Goal: Information Seeking & Learning: Learn about a topic

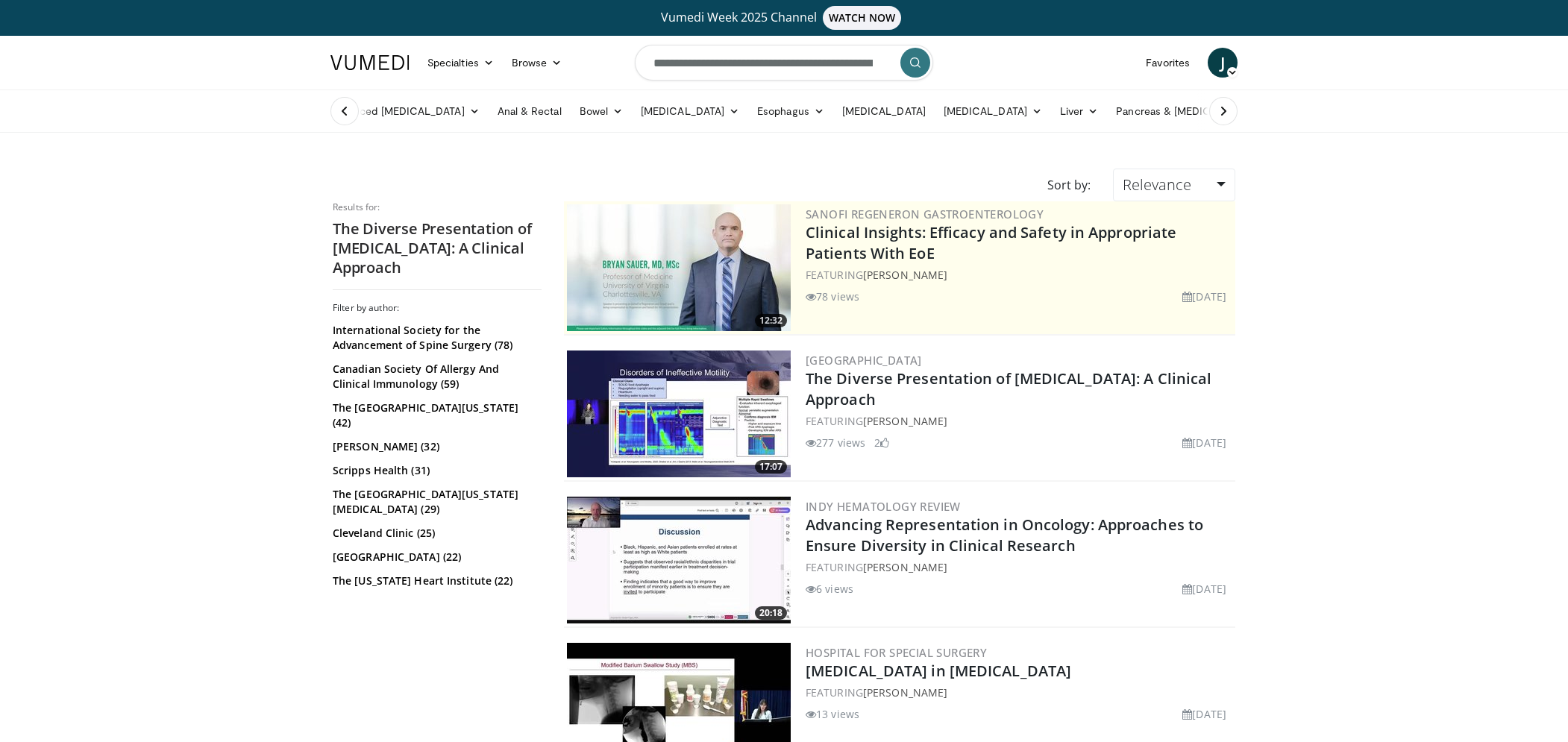
scroll to position [23, 0]
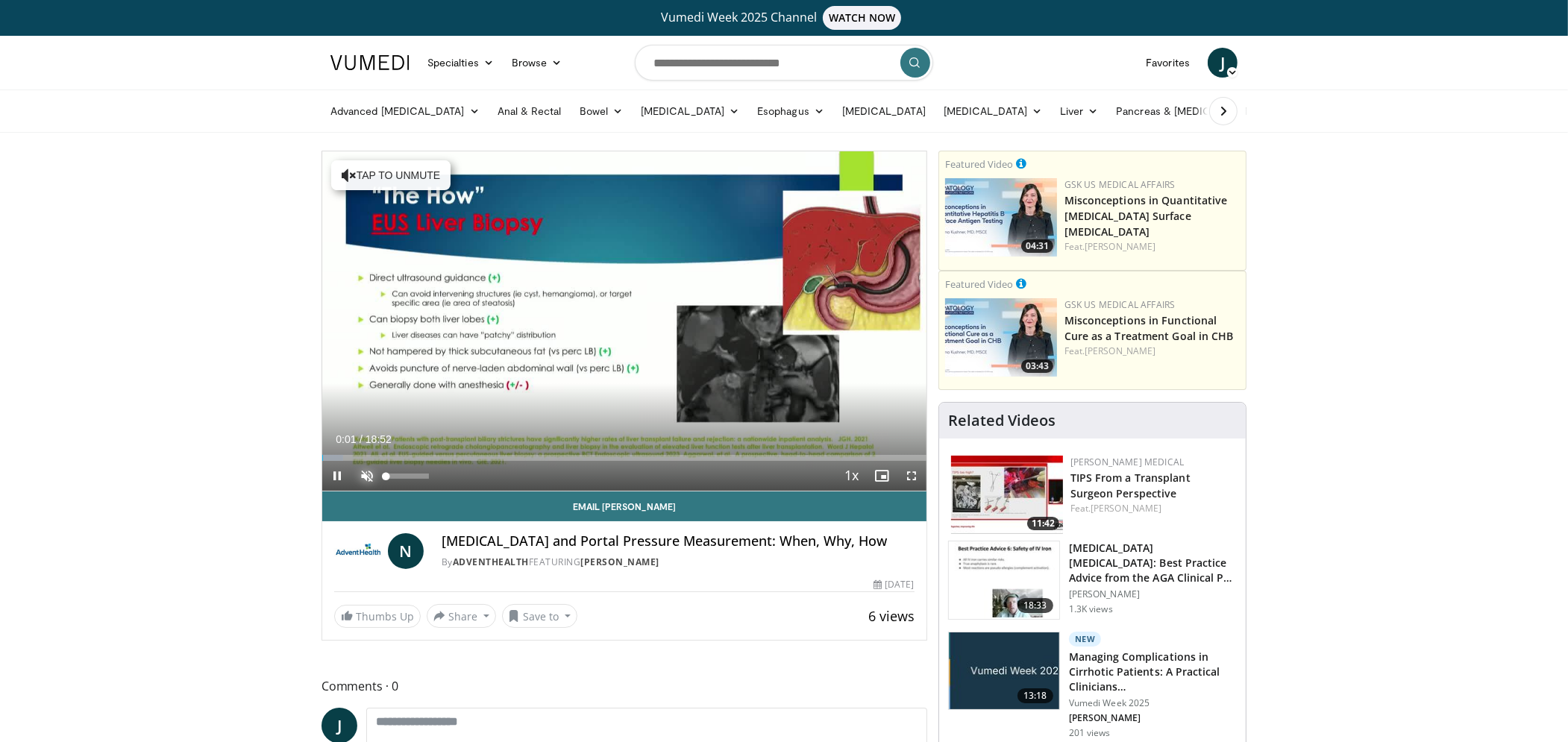
click at [358, 480] on span "Video Player" at bounding box center [367, 476] width 30 height 30
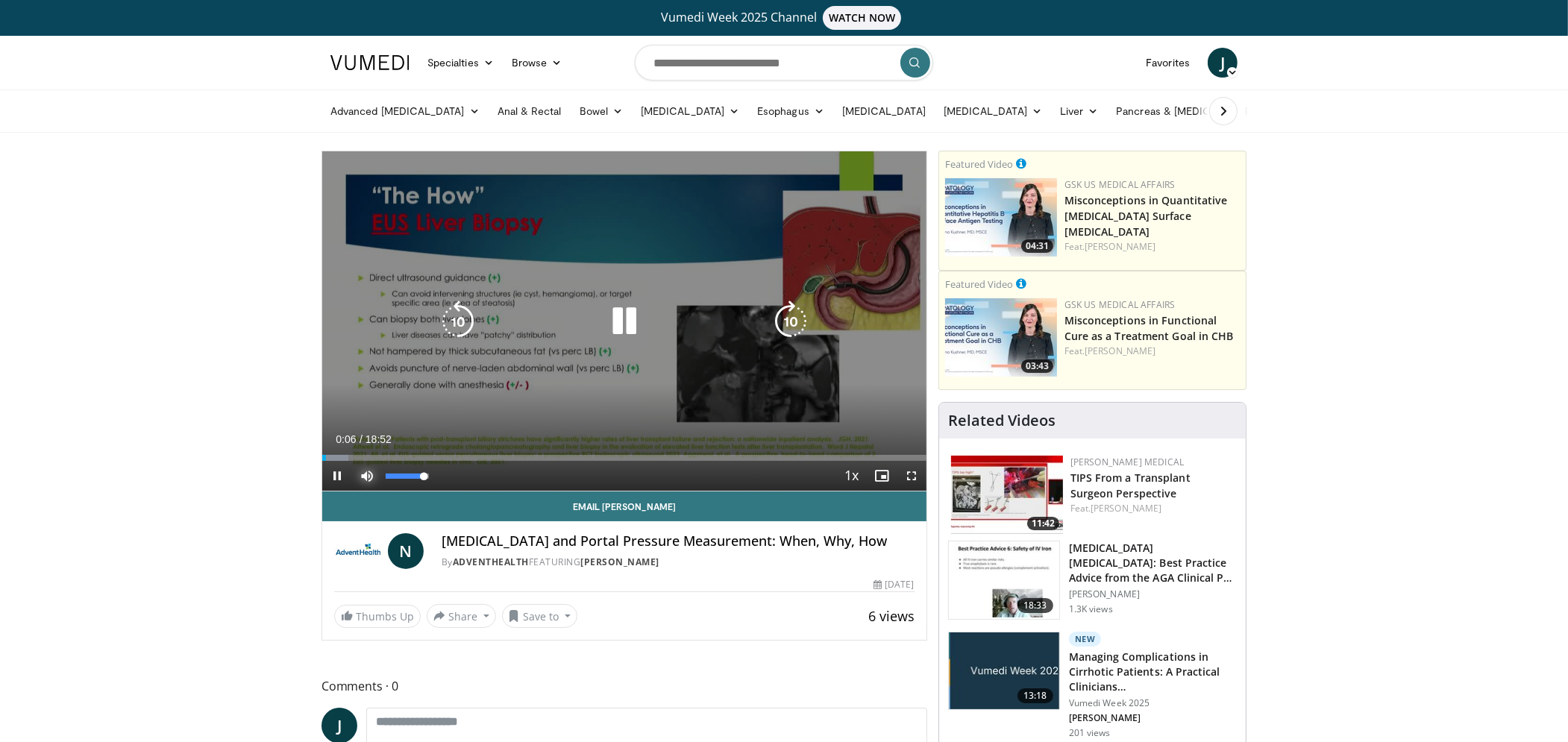
drag, startPoint x: 402, startPoint y: 473, endPoint x: 427, endPoint y: 476, distance: 25.2
click at [427, 476] on video-js "**********" at bounding box center [623, 321] width 604 height 340
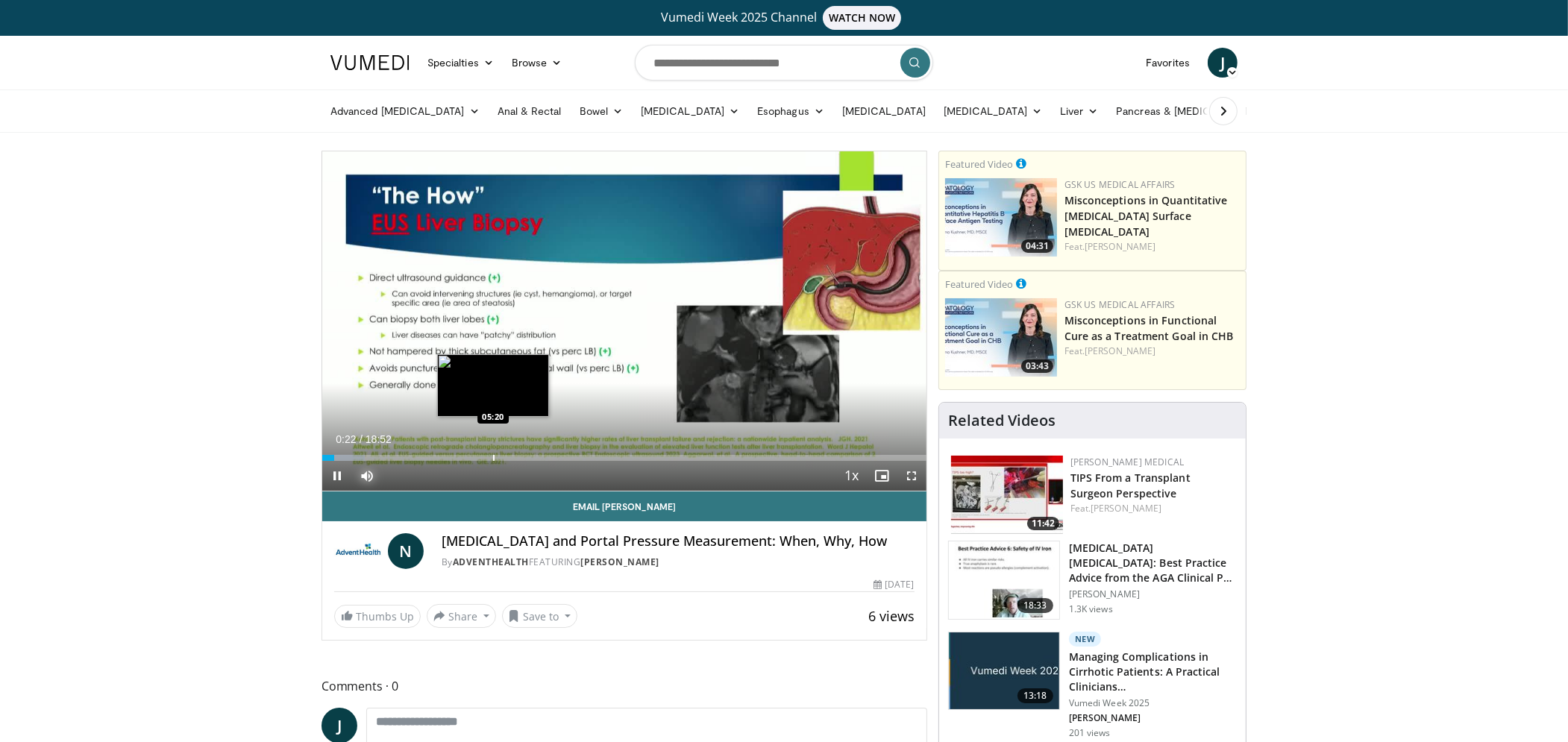
click at [493, 460] on div "Progress Bar" at bounding box center [494, 458] width 2 height 6
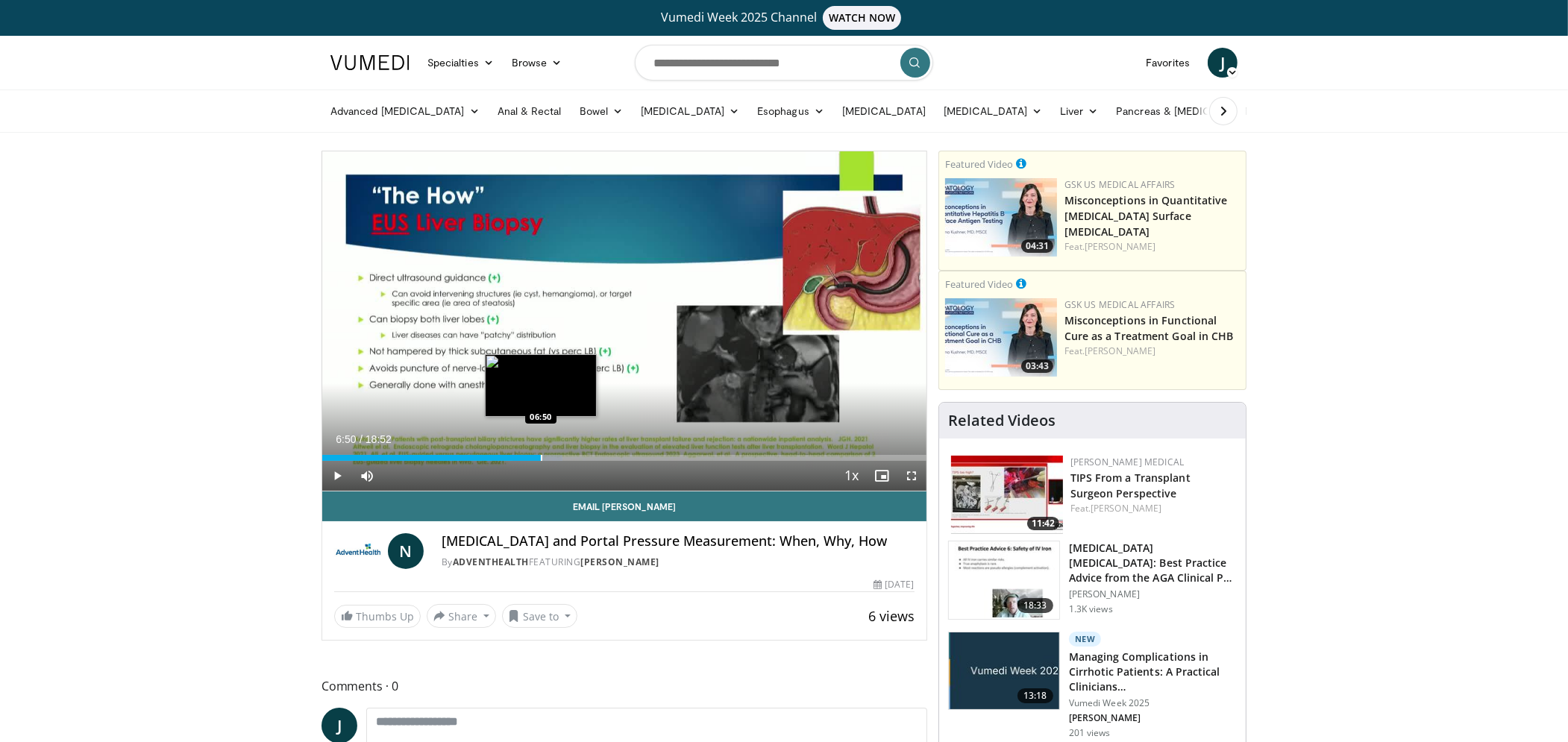
click at [540, 455] on div "Progress Bar" at bounding box center [541, 458] width 2 height 6
click at [559, 455] on div "Progress Bar" at bounding box center [560, 458] width 2 height 6
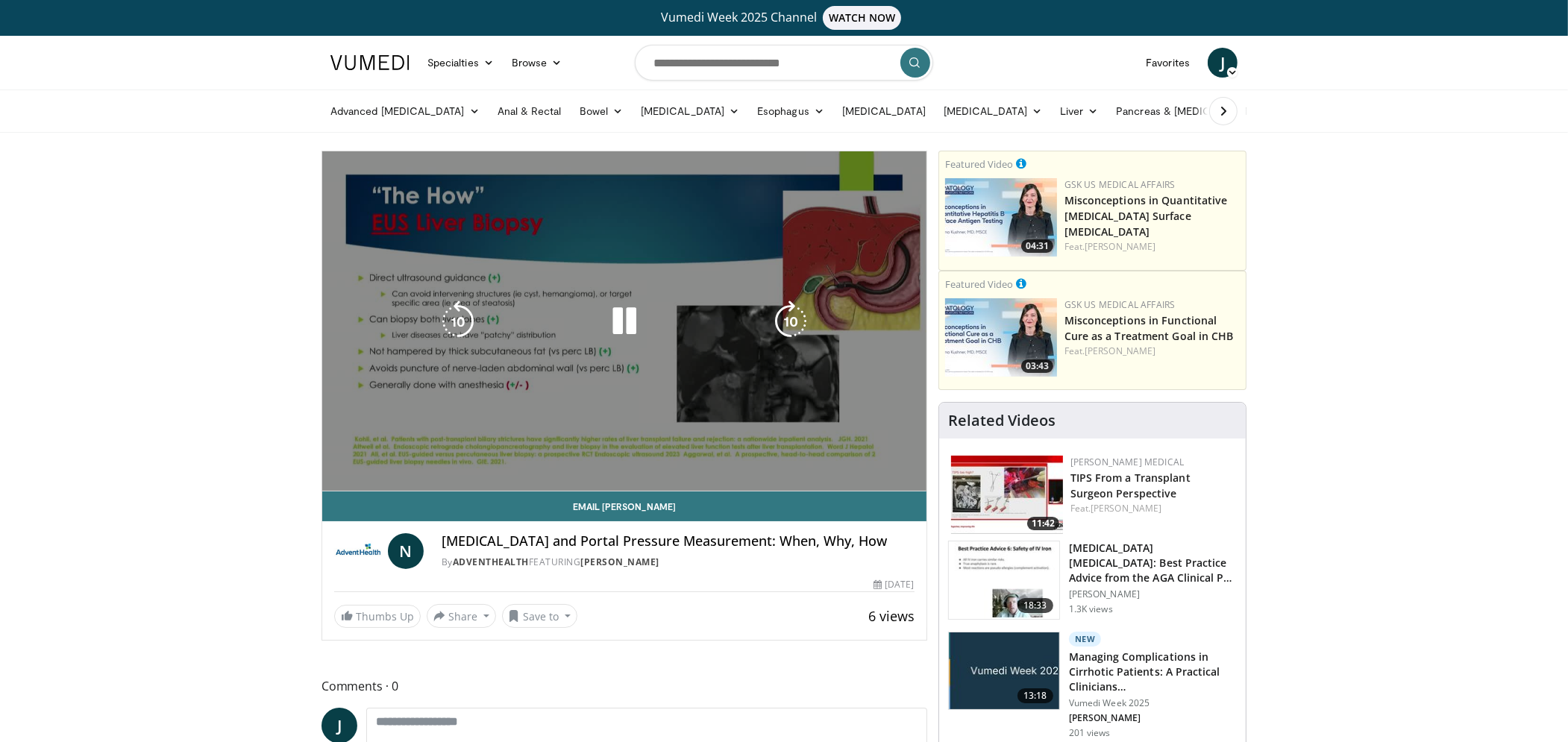
click at [573, 458] on video-js "**********" at bounding box center [623, 321] width 604 height 340
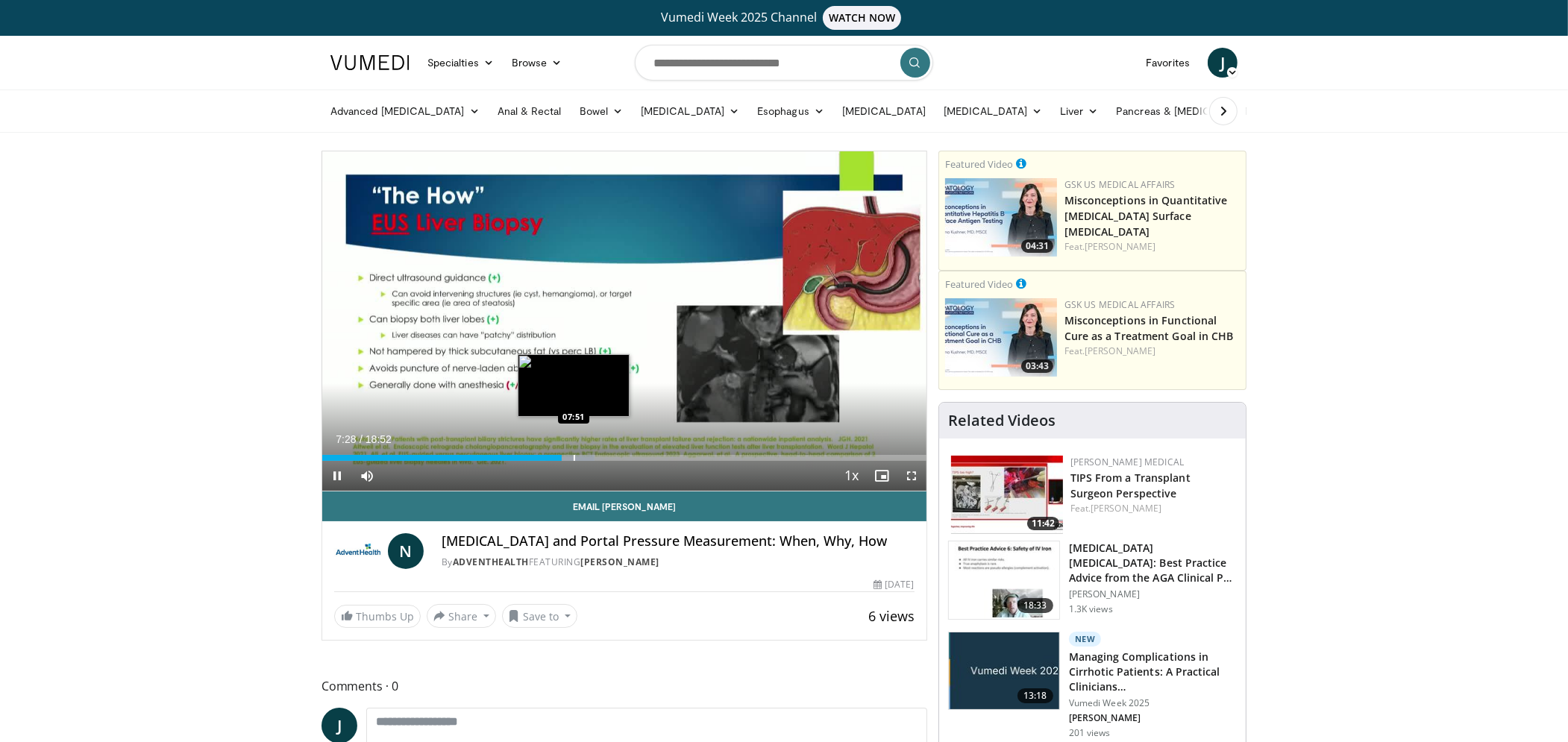
click at [573, 459] on div "Progress Bar" at bounding box center [574, 458] width 2 height 6
click at [590, 459] on div "Progress Bar" at bounding box center [591, 458] width 2 height 6
click at [607, 460] on div "Progress Bar" at bounding box center [608, 458] width 2 height 6
click at [626, 459] on div "Progress Bar" at bounding box center [627, 458] width 2 height 6
click at [654, 462] on div "Current Time 9:31 / Duration 18:52 Pause Skip Backward Skip Forward Mute 98% Lo…" at bounding box center [623, 476] width 604 height 30
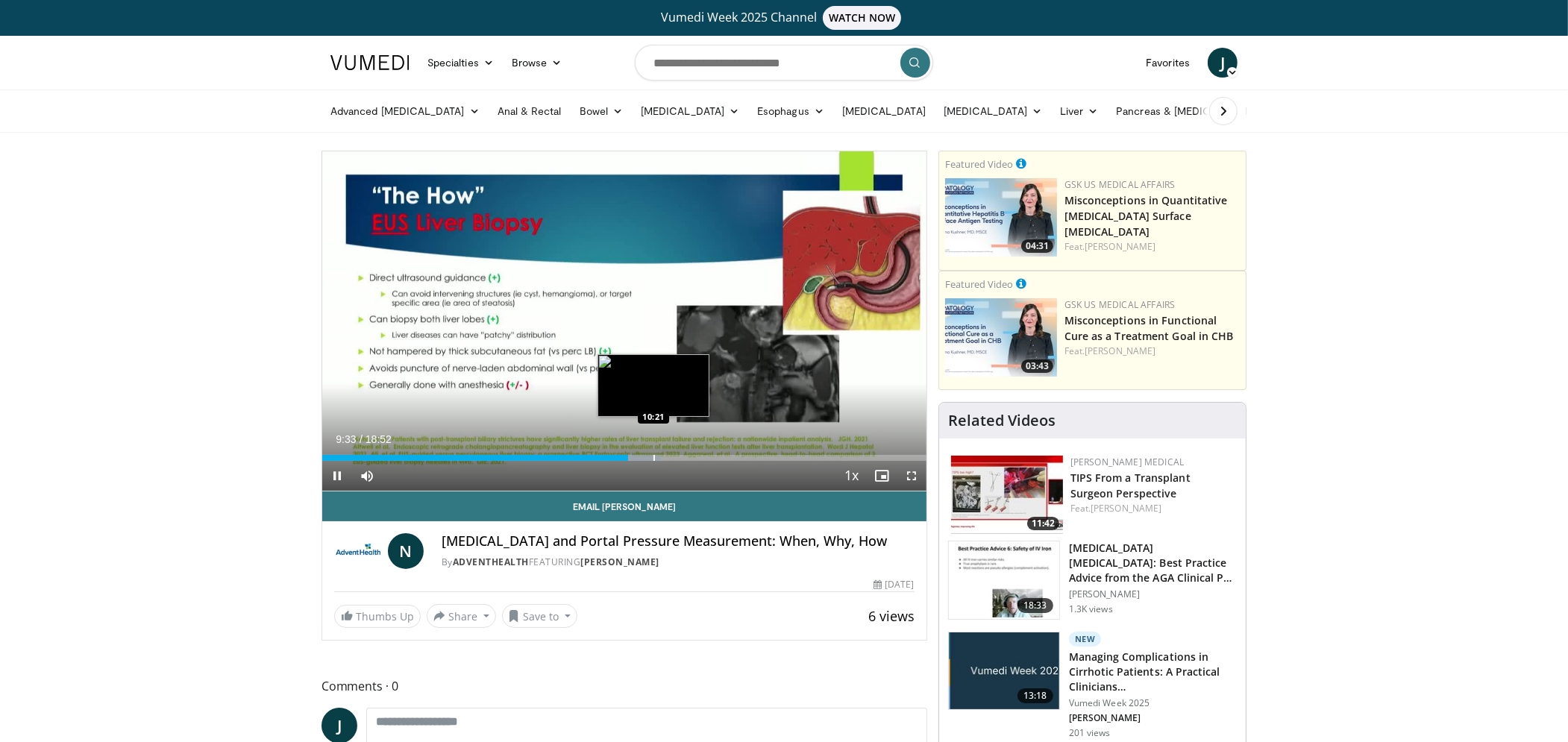
click at [654, 459] on div "Progress Bar" at bounding box center [655, 458] width 2 height 6
click at [678, 459] on div "Progress Bar" at bounding box center [679, 458] width 2 height 6
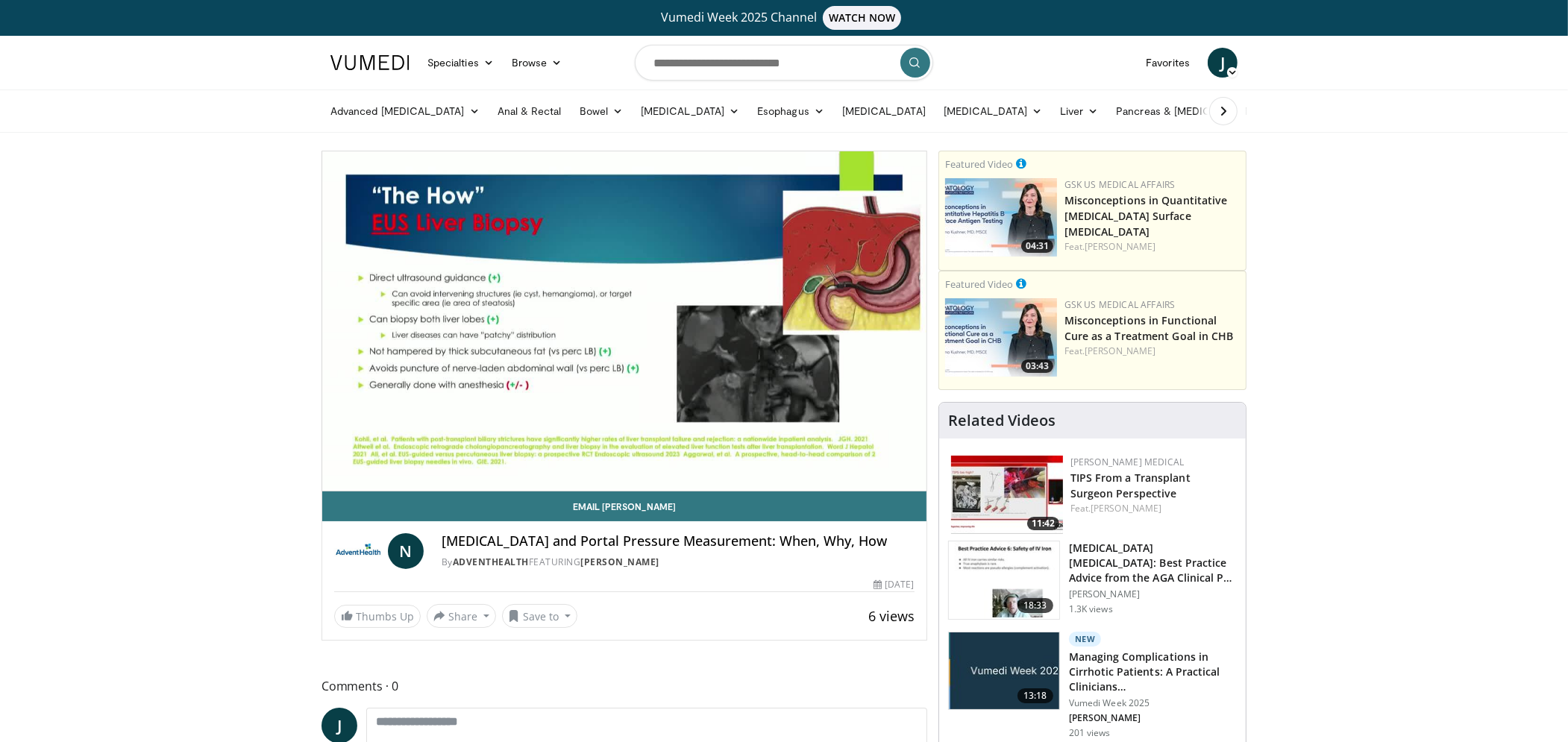
click at [696, 460] on div "10 seconds Tap to unmute" at bounding box center [623, 320] width 604 height 339
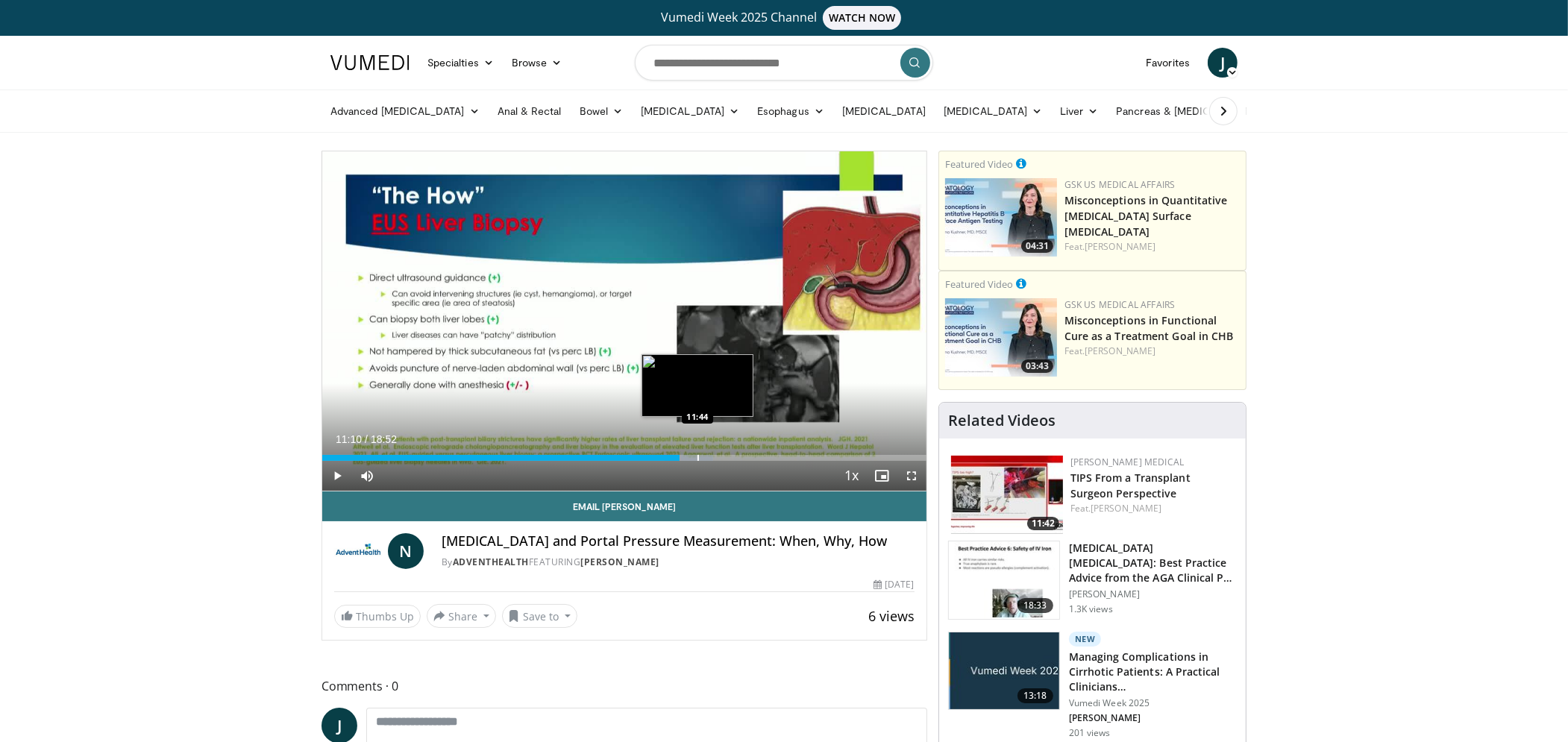
click at [698, 460] on div "Progress Bar" at bounding box center [698, 458] width 2 height 6
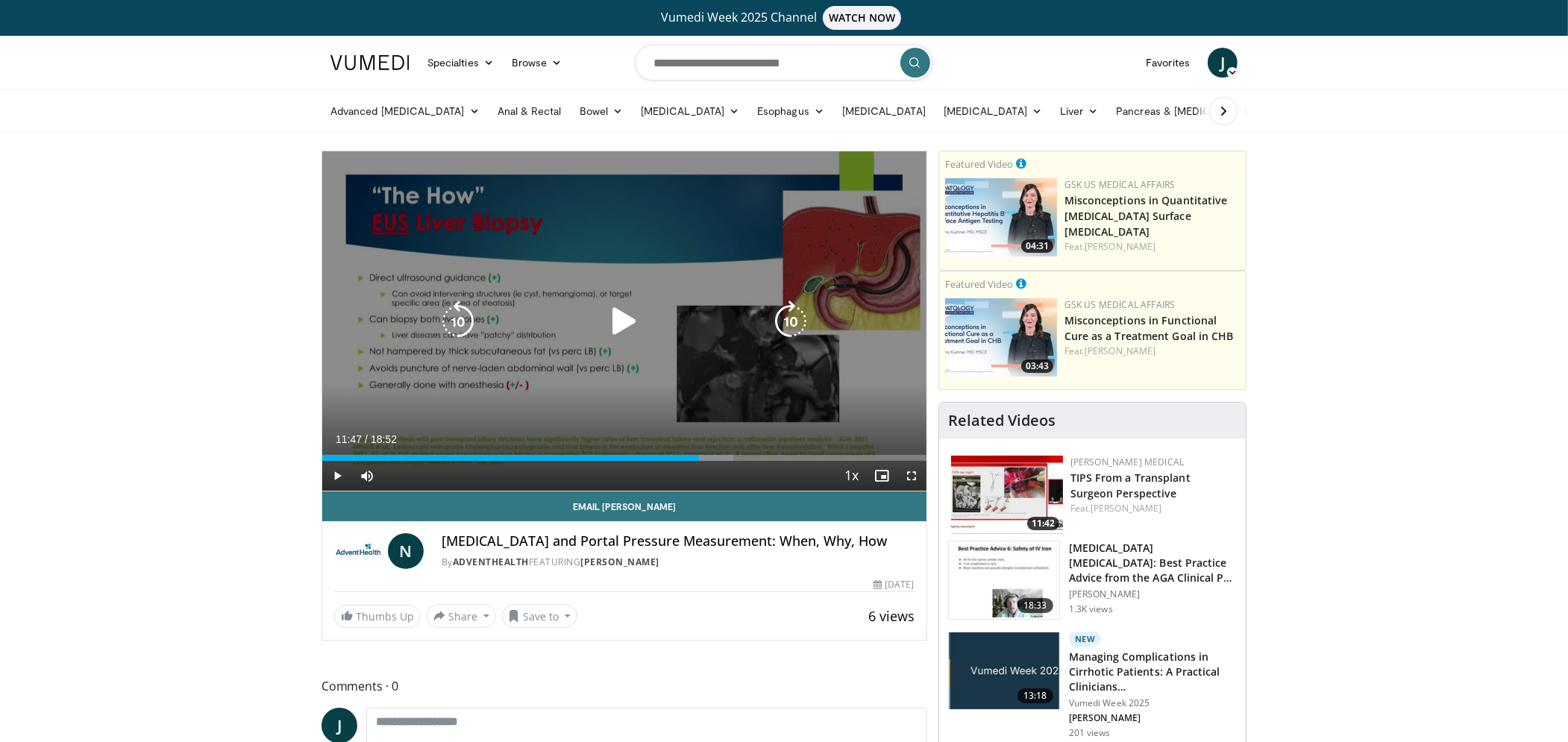
click at [702, 405] on div "10 seconds Tap to unmute" at bounding box center [623, 320] width 604 height 339
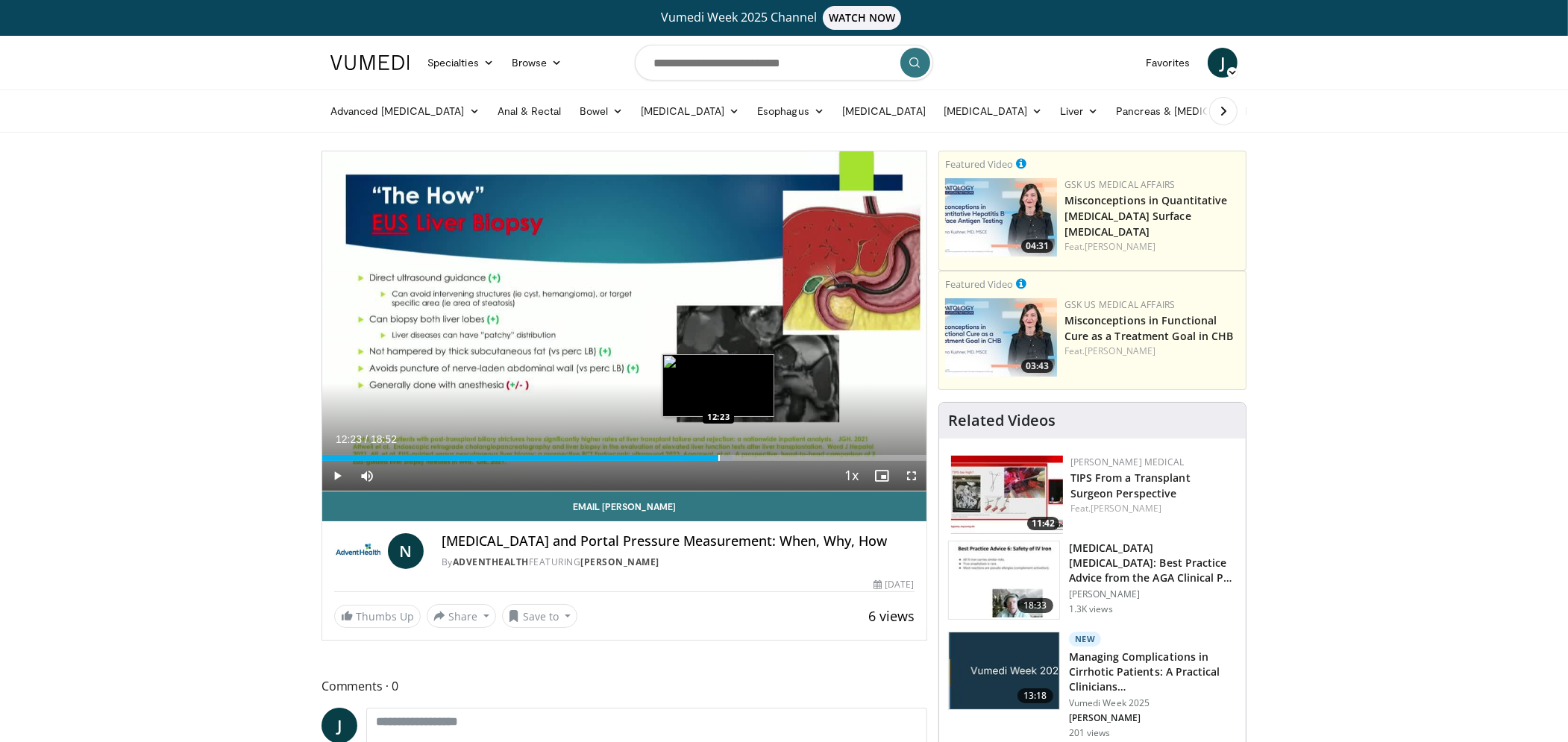
click at [718, 459] on div "Progress Bar" at bounding box center [719, 458] width 2 height 6
click at [739, 460] on div "Progress Bar" at bounding box center [740, 458] width 2 height 6
click at [753, 457] on div "Progress Bar" at bounding box center [752, 458] width 2 height 6
click at [768, 459] on div "Progress Bar" at bounding box center [769, 458] width 2 height 6
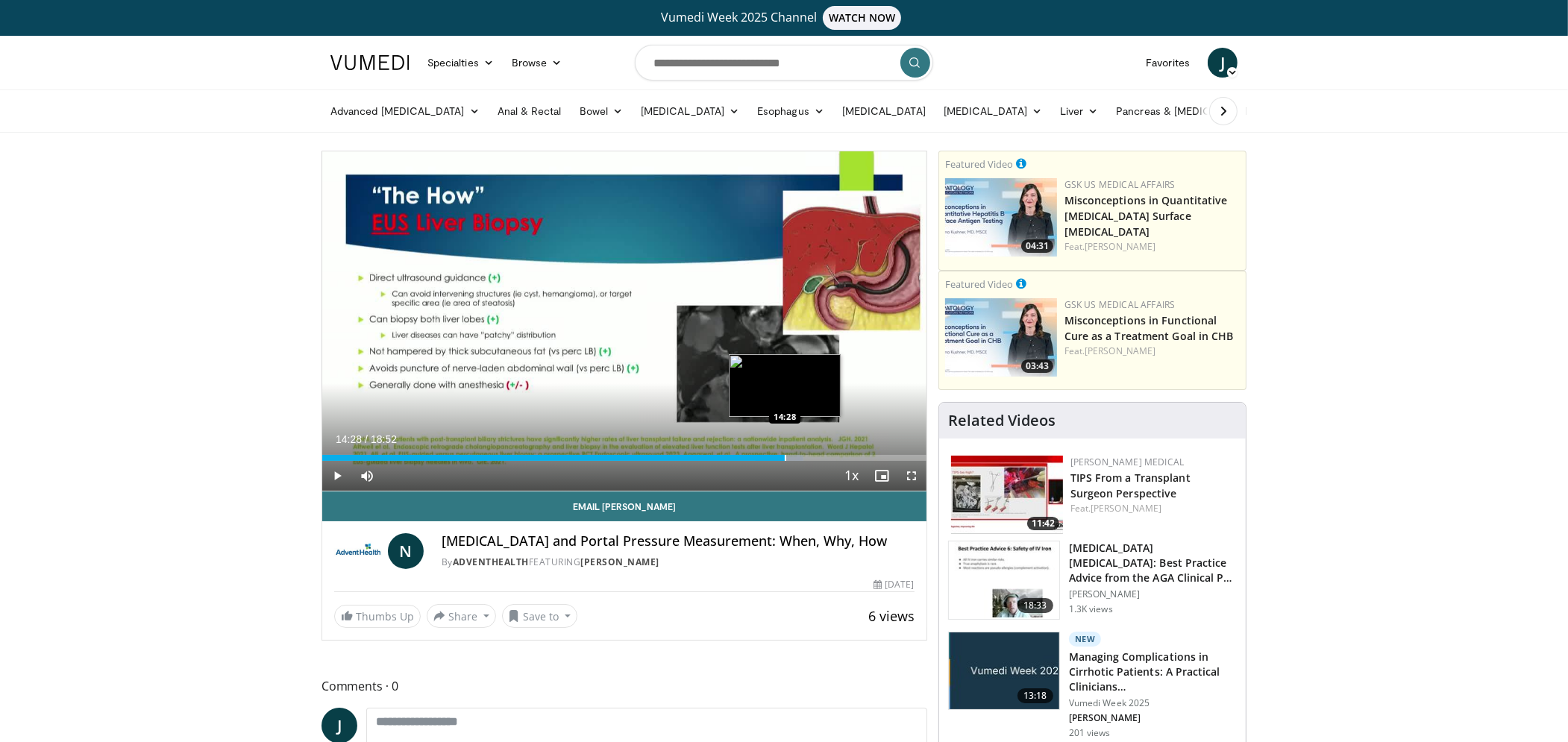
click at [785, 459] on div "Progress Bar" at bounding box center [786, 458] width 2 height 6
click at [802, 459] on div "Progress Bar" at bounding box center [803, 458] width 2 height 6
click at [819, 458] on div "Progress Bar" at bounding box center [820, 458] width 2 height 6
click at [832, 459] on div "Progress Bar" at bounding box center [833, 458] width 2 height 6
click at [817, 459] on div "Progress Bar" at bounding box center [818, 458] width 2 height 6
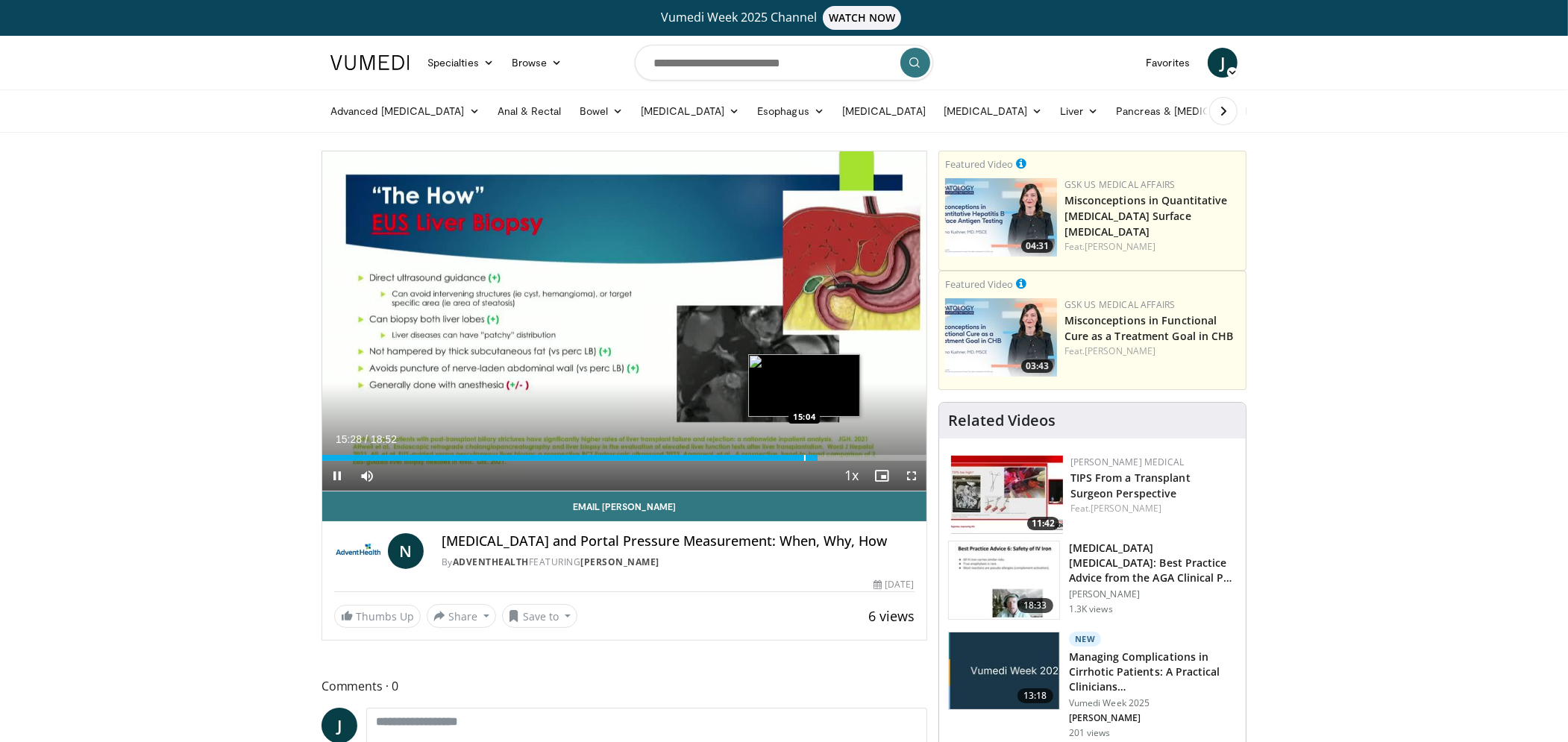
click at [804, 459] on div "Progress Bar" at bounding box center [805, 458] width 2 height 6
click at [839, 458] on div "Progress Bar" at bounding box center [840, 458] width 2 height 6
click at [852, 459] on div "Progress Bar" at bounding box center [853, 458] width 2 height 6
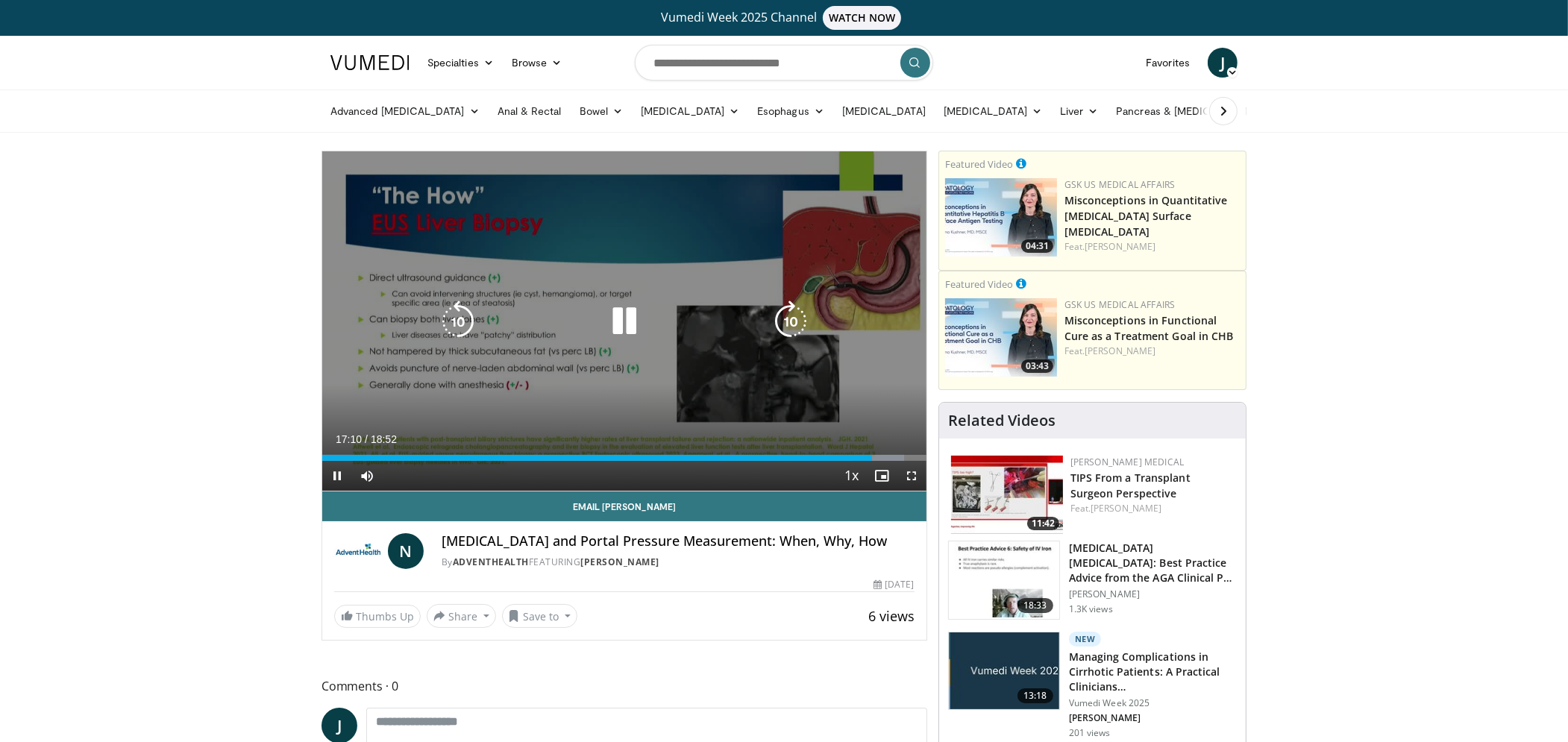
click at [795, 325] on icon "Video Player" at bounding box center [791, 321] width 42 height 42
click at [795, 326] on icon "Video Player" at bounding box center [791, 321] width 42 height 42
click at [793, 324] on icon "Video Player" at bounding box center [791, 321] width 42 height 42
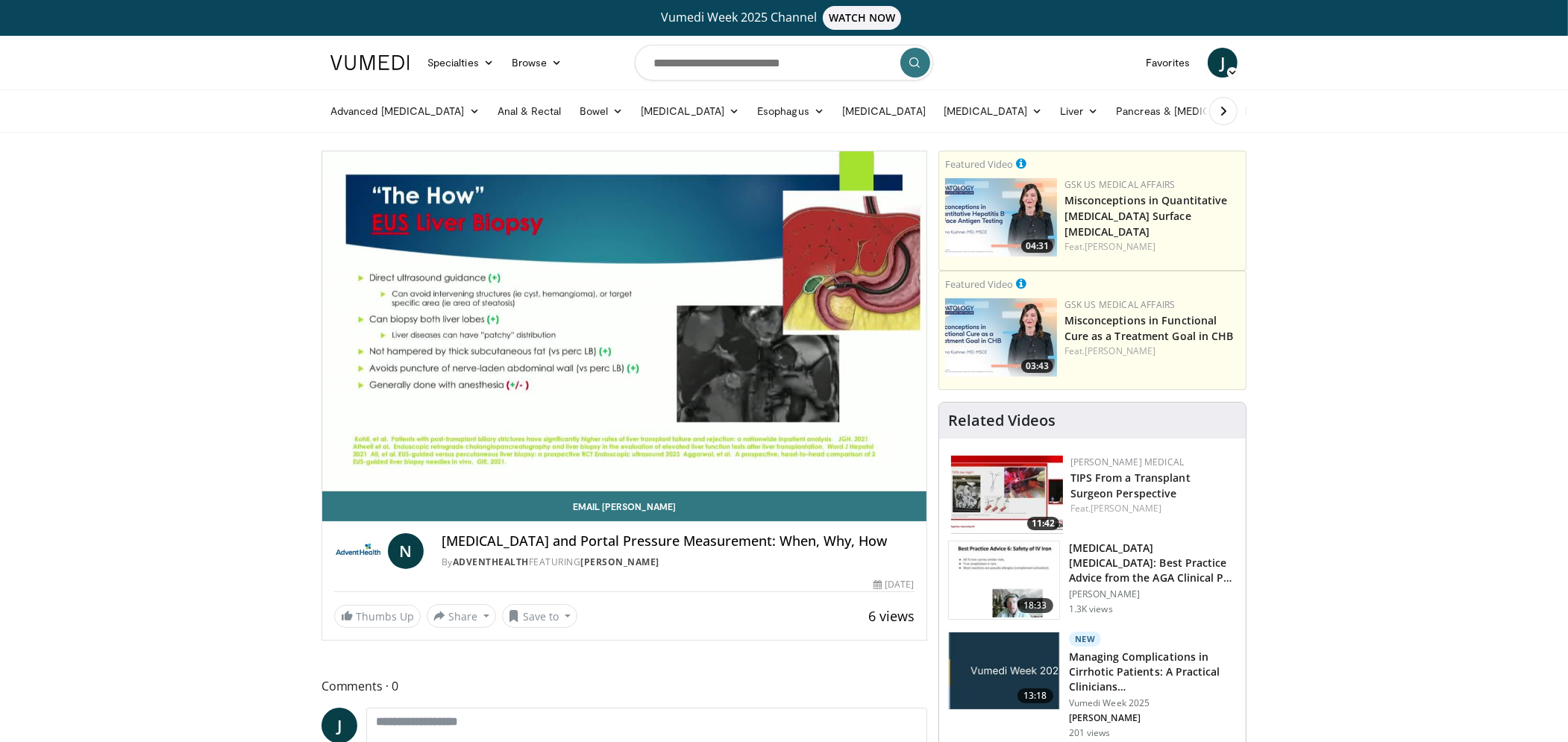
click at [793, 324] on div "10 seconds Tap to unmute" at bounding box center [623, 320] width 604 height 339
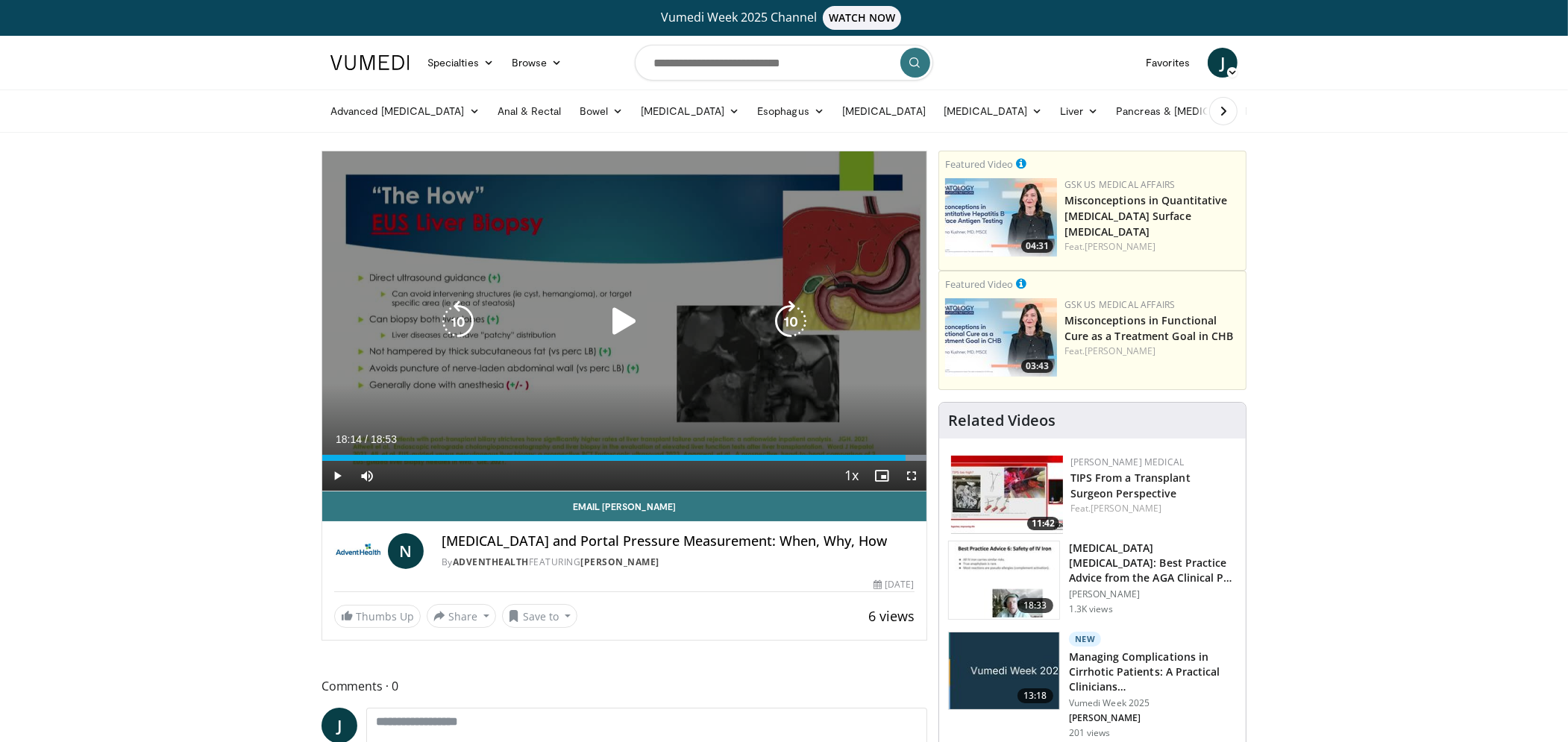
click at [784, 320] on icon "Video Player" at bounding box center [791, 321] width 42 height 42
click at [611, 318] on icon "Video Player" at bounding box center [624, 321] width 42 height 42
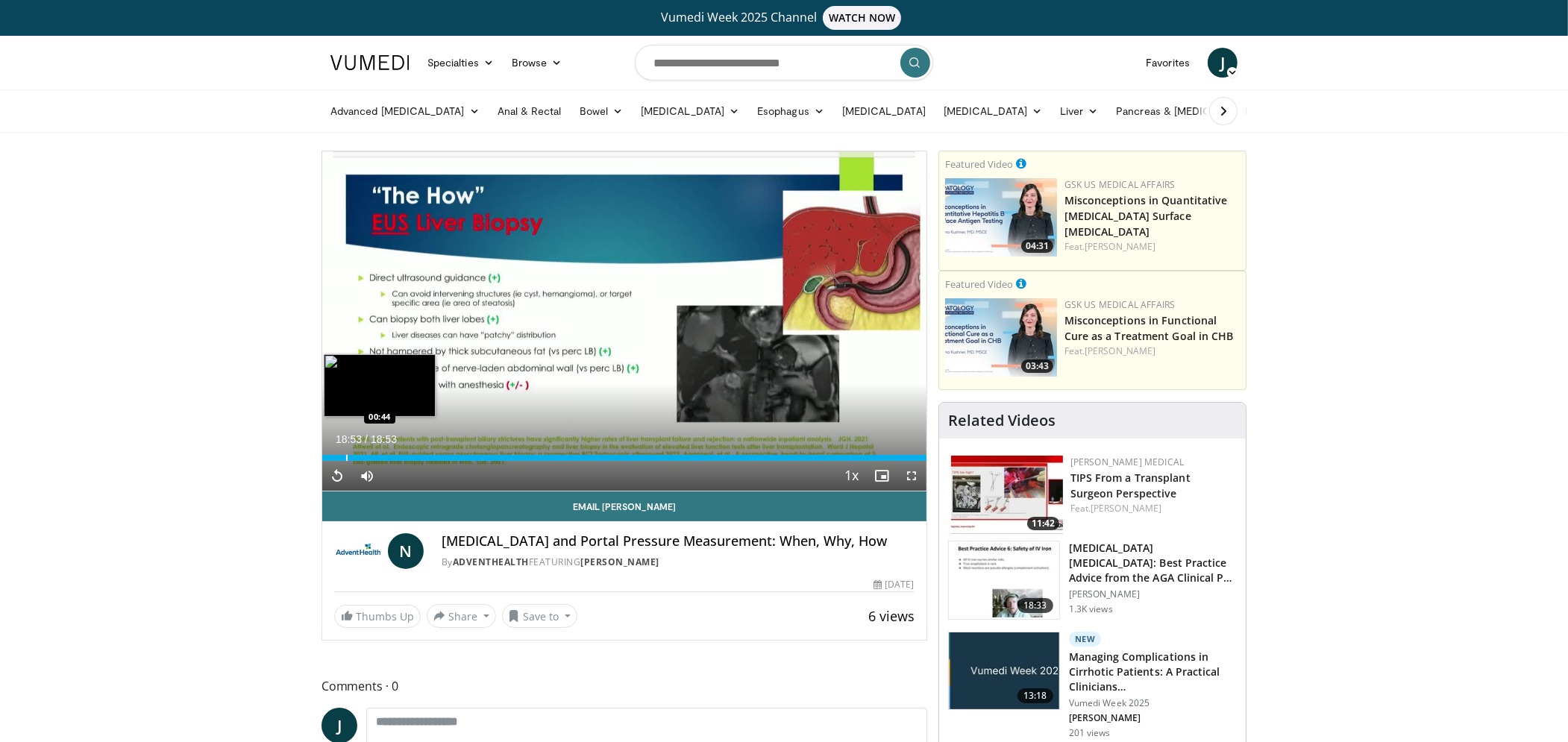
click at [346, 458] on div "Progress Bar" at bounding box center [347, 458] width 2 height 6
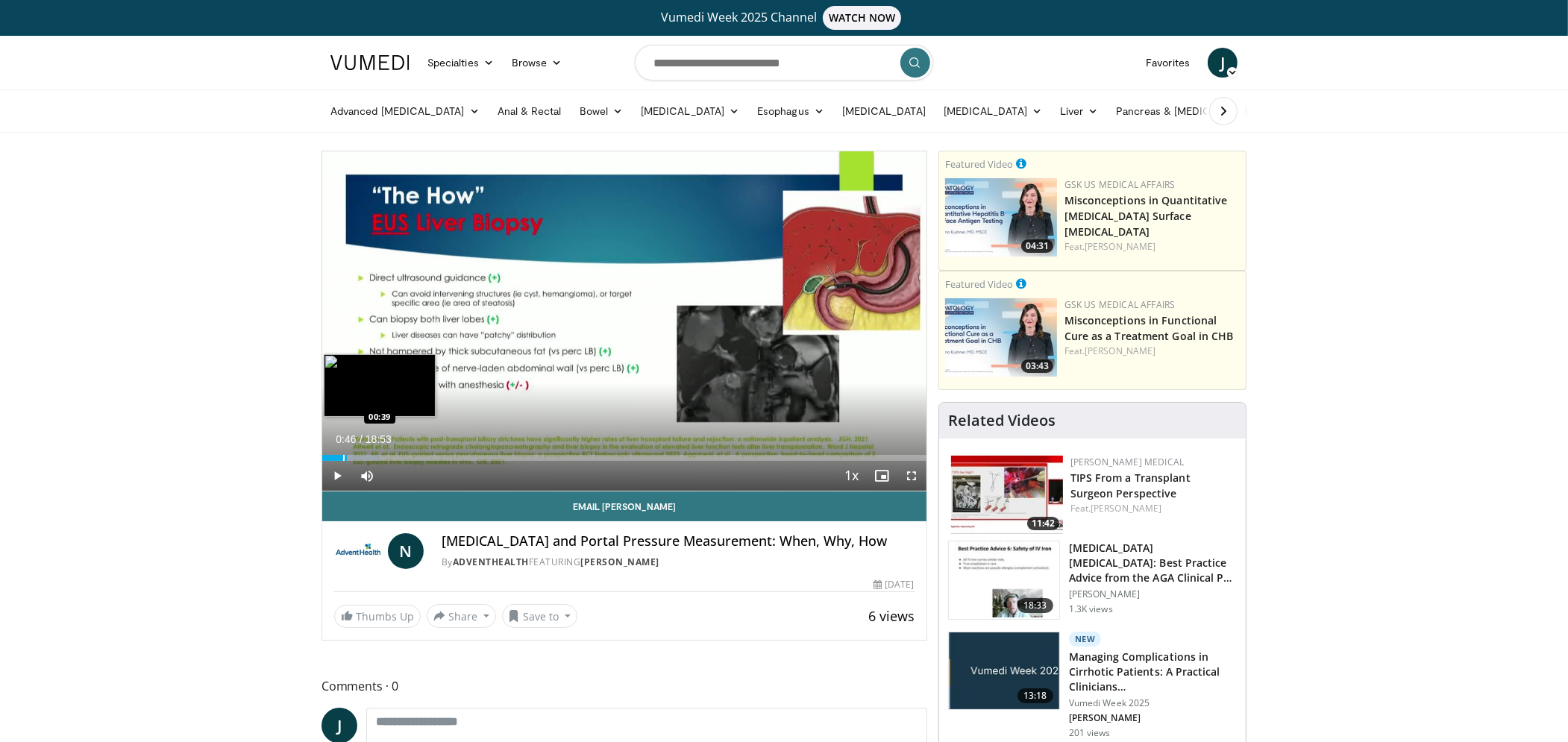
click at [343, 457] on div "Progress Bar" at bounding box center [344, 458] width 2 height 6
click at [337, 470] on span "Video Player" at bounding box center [337, 476] width 30 height 30
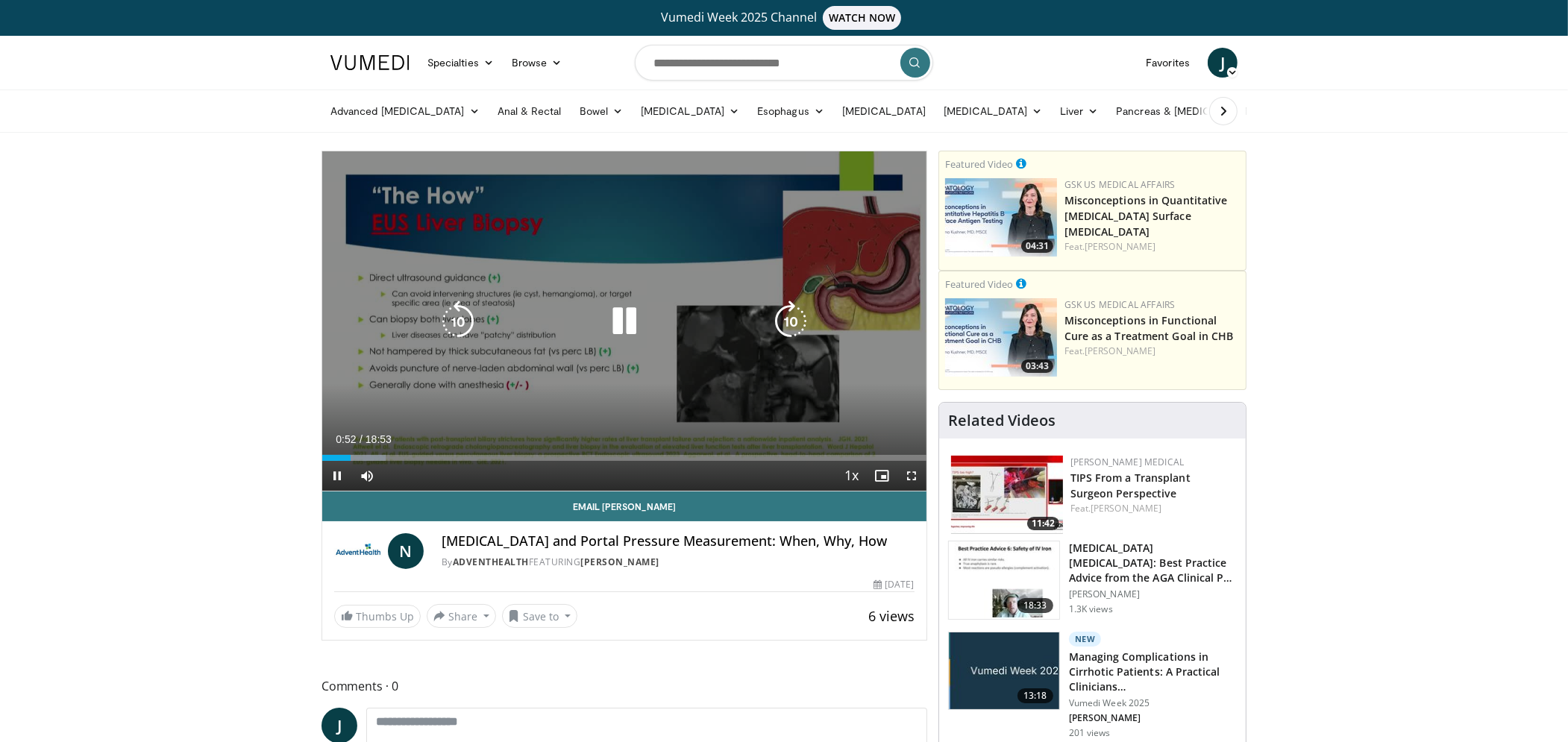
click at [785, 317] on icon "Video Player" at bounding box center [791, 321] width 42 height 42
click at [786, 321] on icon "Video Player" at bounding box center [791, 321] width 42 height 42
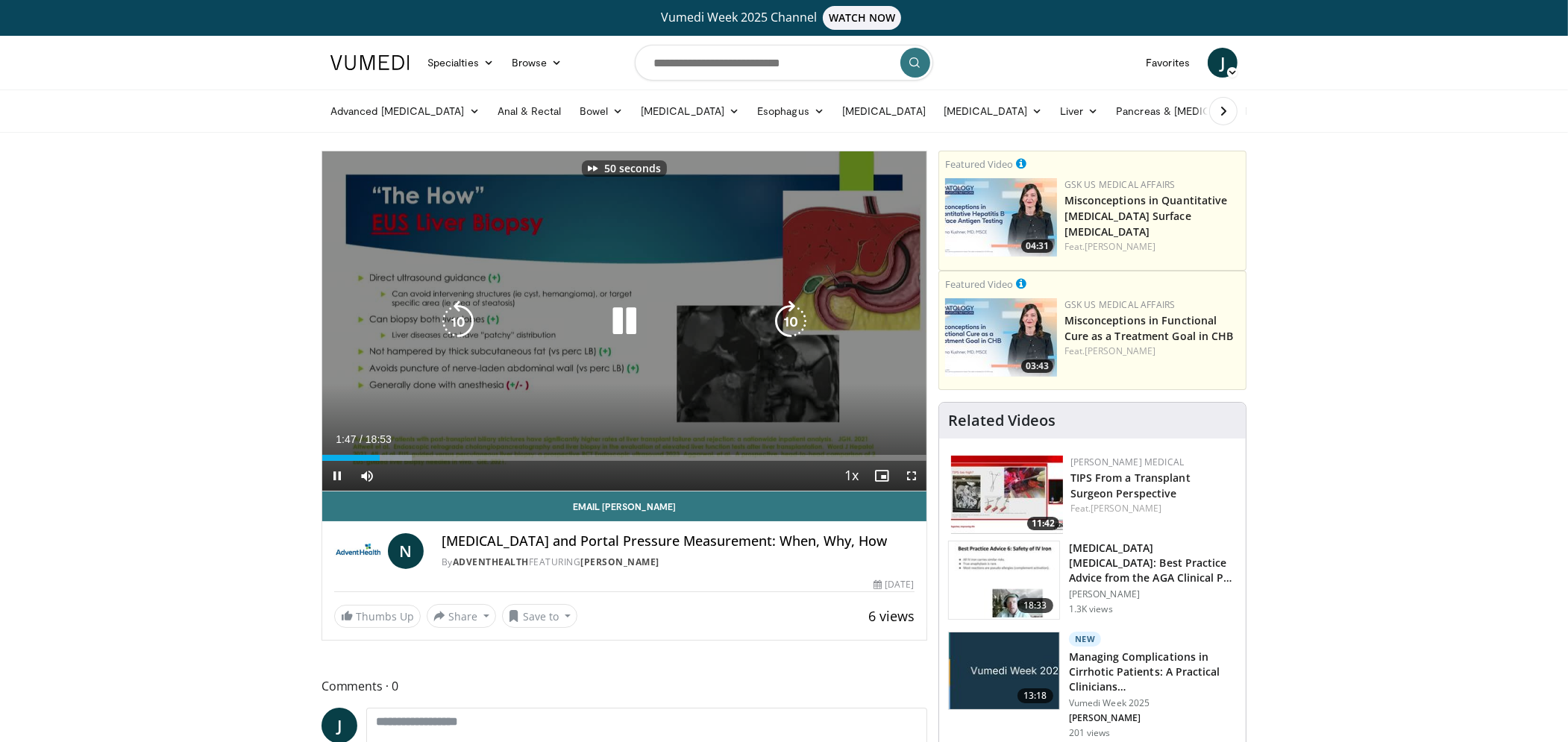
click at [786, 321] on icon "Video Player" at bounding box center [791, 321] width 42 height 42
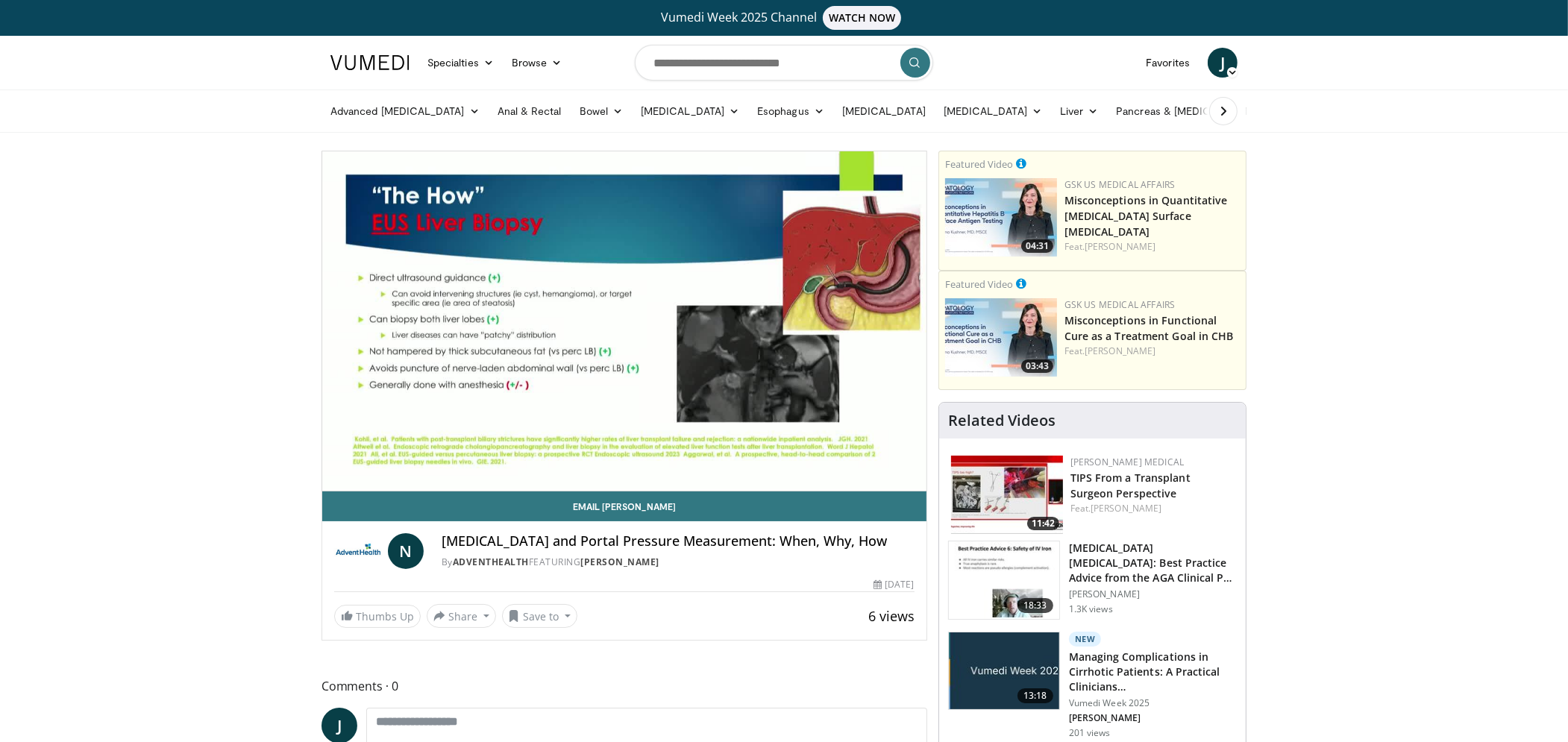
click at [786, 321] on div "70 seconds Tap to unmute" at bounding box center [623, 320] width 604 height 339
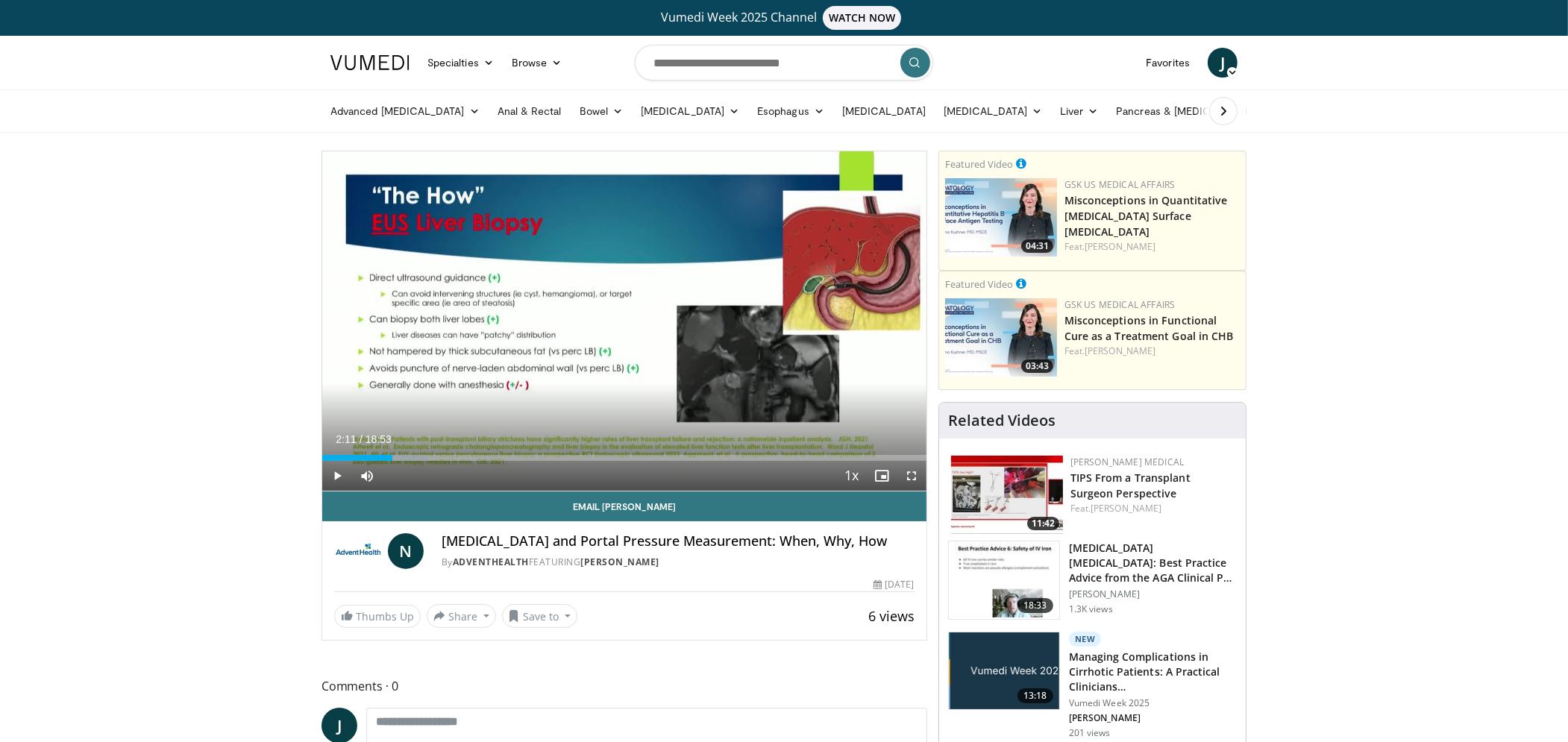
click at [786, 321] on div "70 seconds Tap to unmute" at bounding box center [623, 320] width 604 height 339
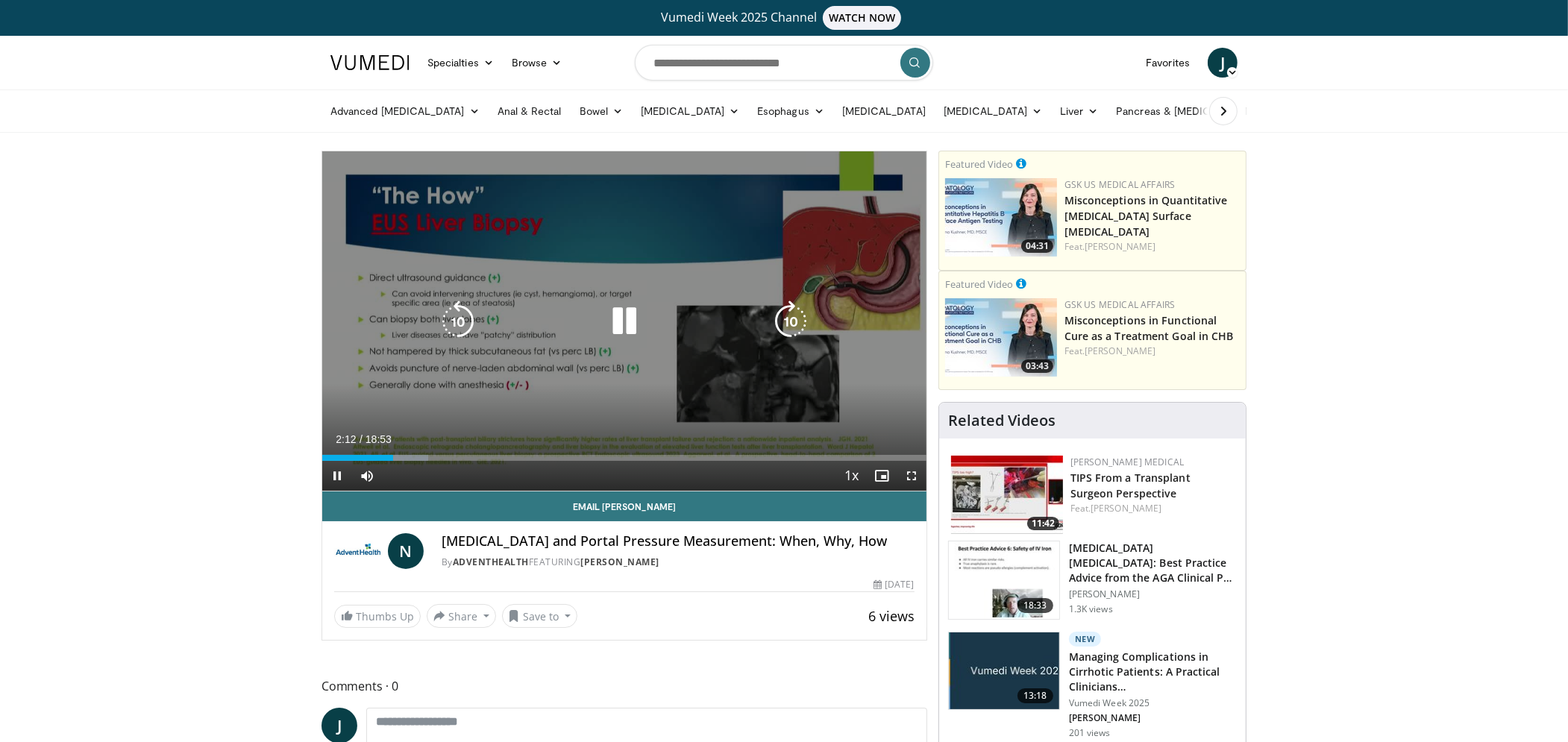
click at [789, 318] on icon "Video Player" at bounding box center [791, 321] width 42 height 42
click at [792, 320] on icon "Video Player" at bounding box center [791, 321] width 42 height 42
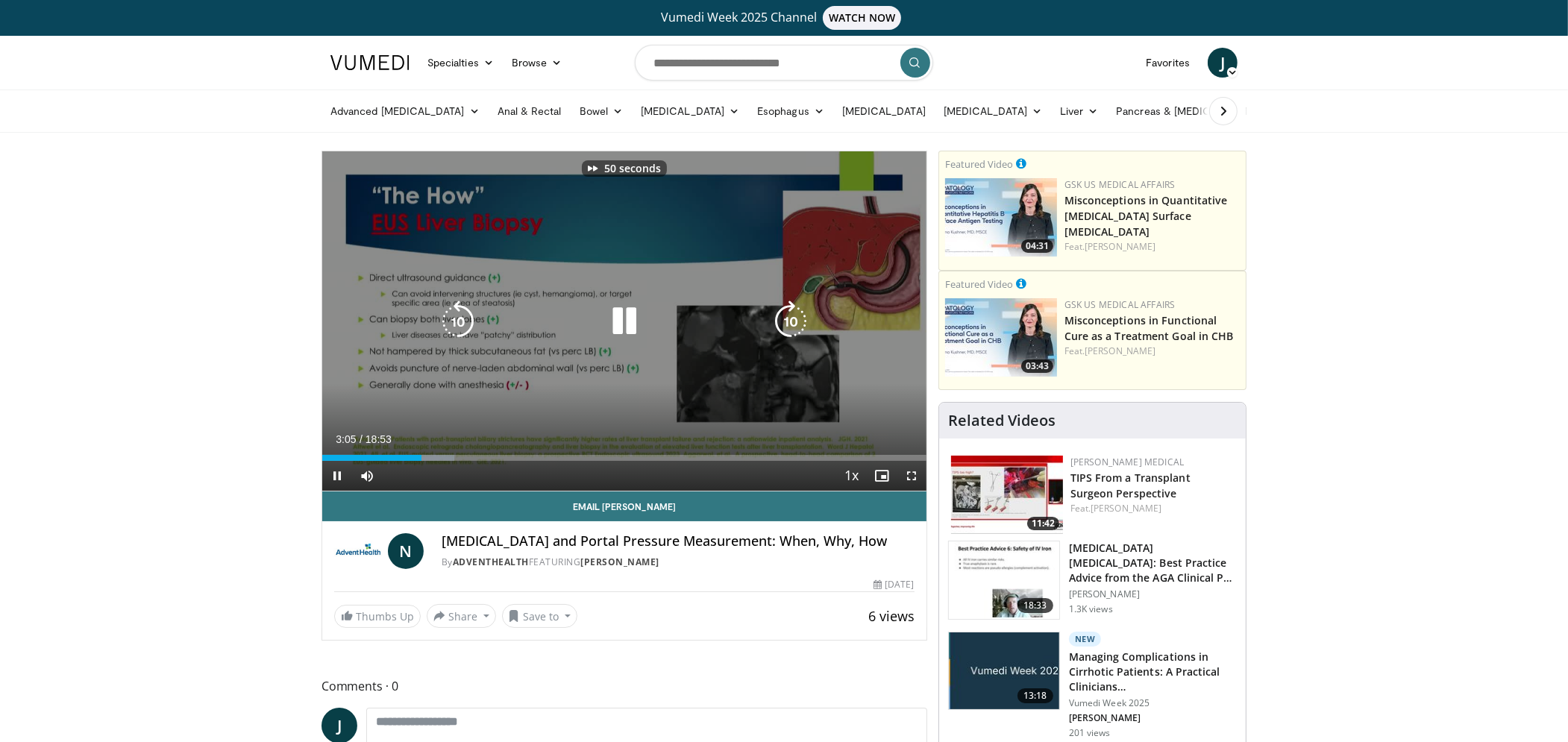
click at [792, 320] on icon "Video Player" at bounding box center [791, 321] width 42 height 42
click at [790, 327] on icon "Video Player" at bounding box center [791, 321] width 42 height 42
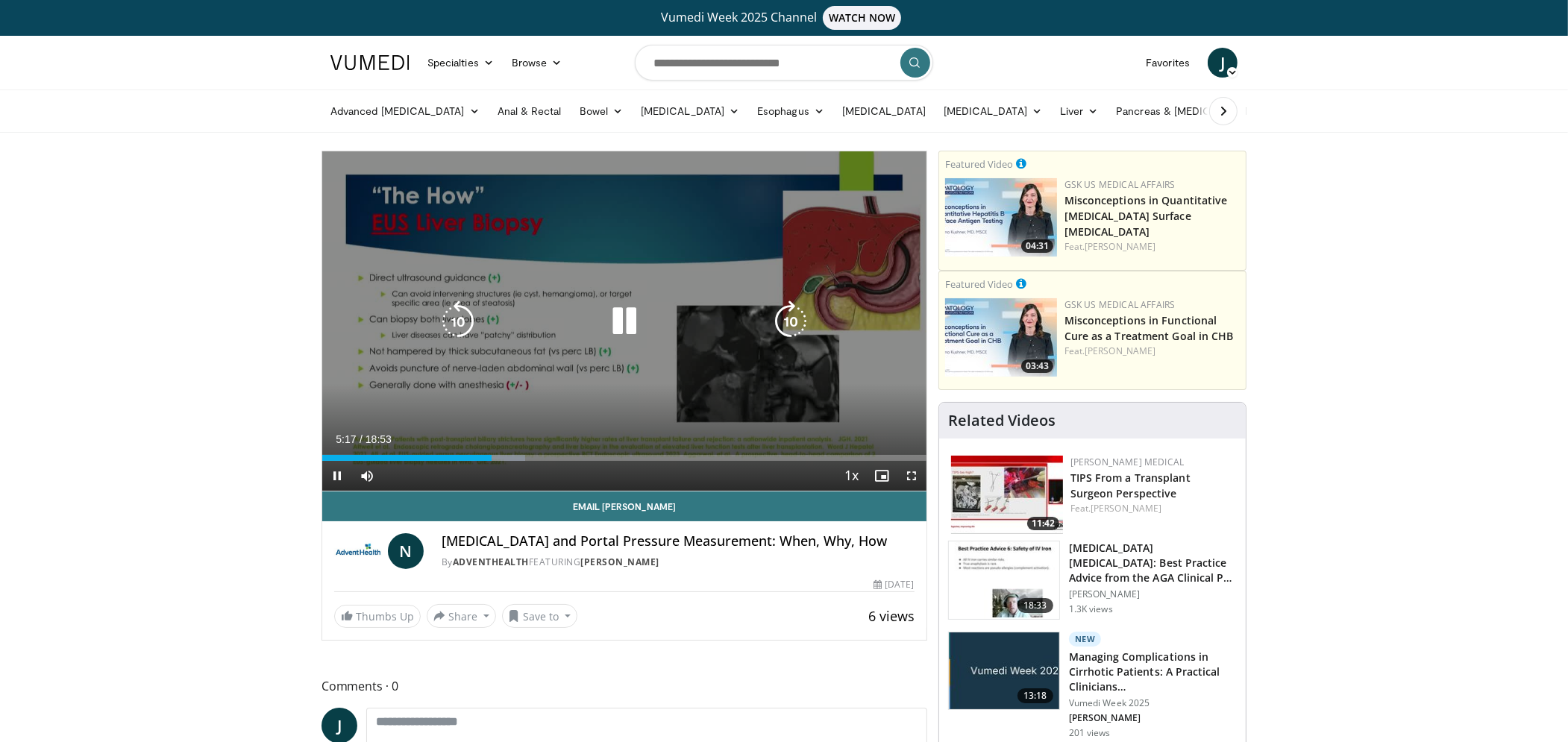
click at [618, 307] on icon "Video Player" at bounding box center [624, 321] width 42 height 42
click at [628, 328] on icon "Video Player" at bounding box center [624, 321] width 42 height 42
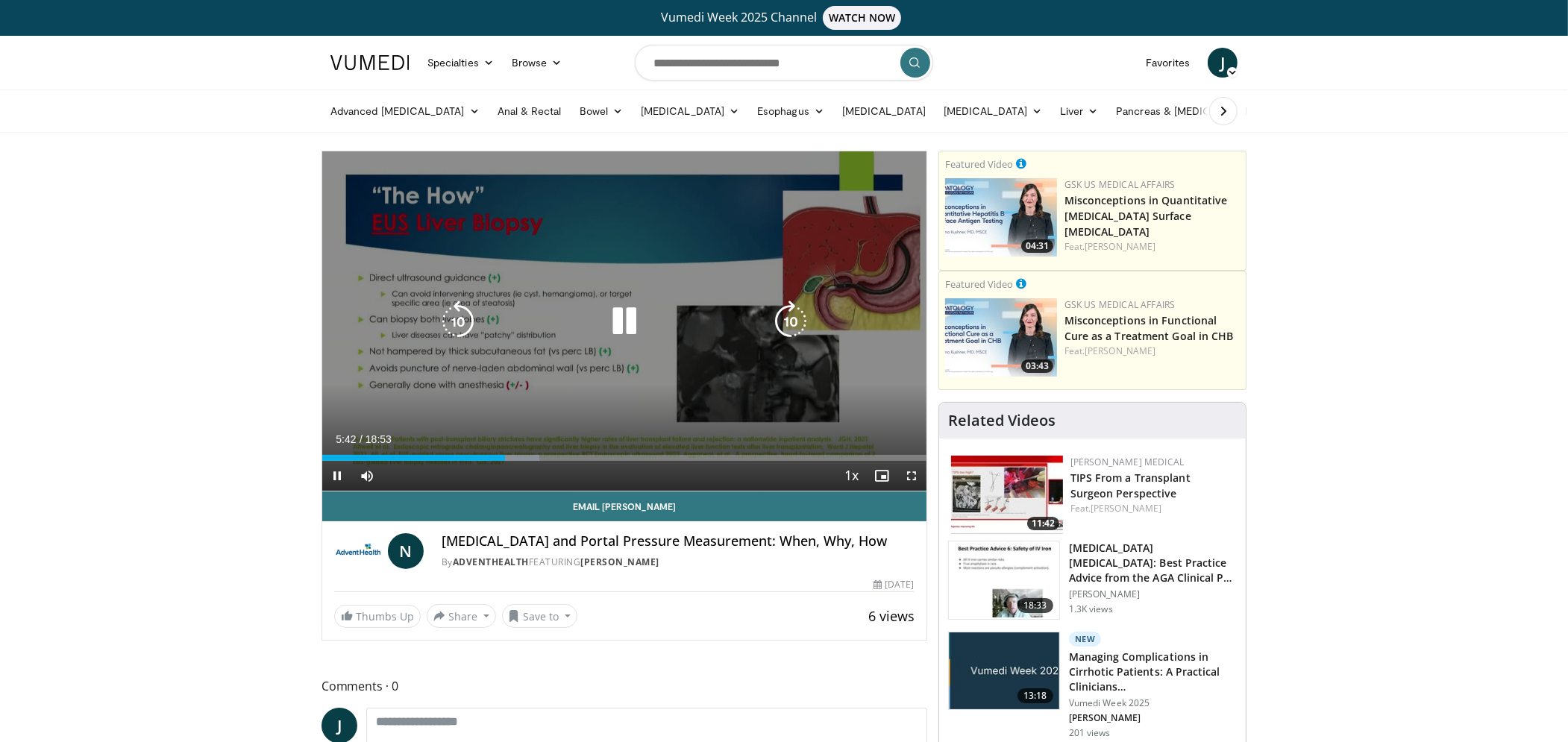
click at [792, 313] on icon "Video Player" at bounding box center [791, 321] width 42 height 42
click at [790, 318] on icon "Video Player" at bounding box center [791, 321] width 42 height 42
click at [790, 314] on icon "Video Player" at bounding box center [791, 321] width 42 height 42
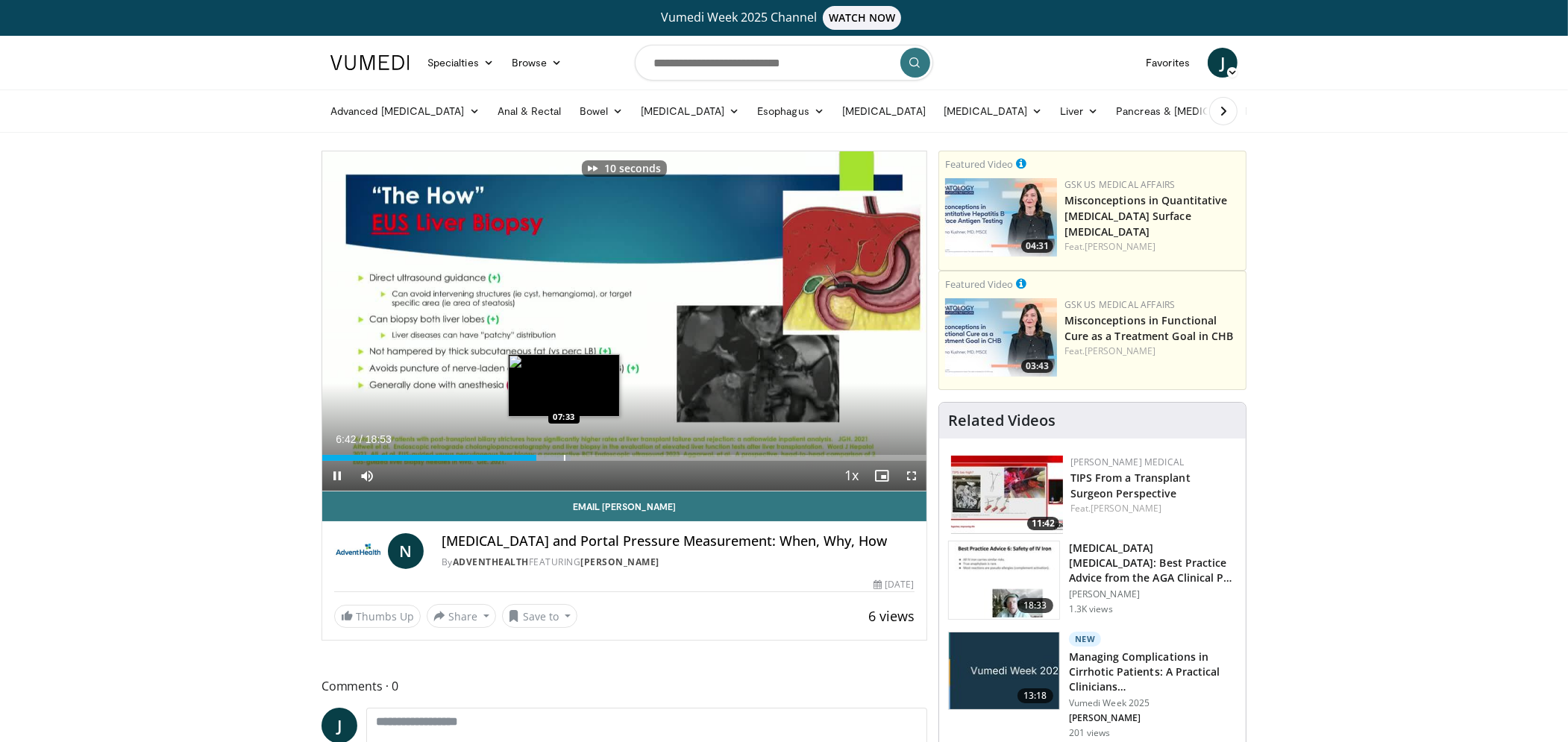
click at [564, 459] on div "Progress Bar" at bounding box center [565, 458] width 2 height 6
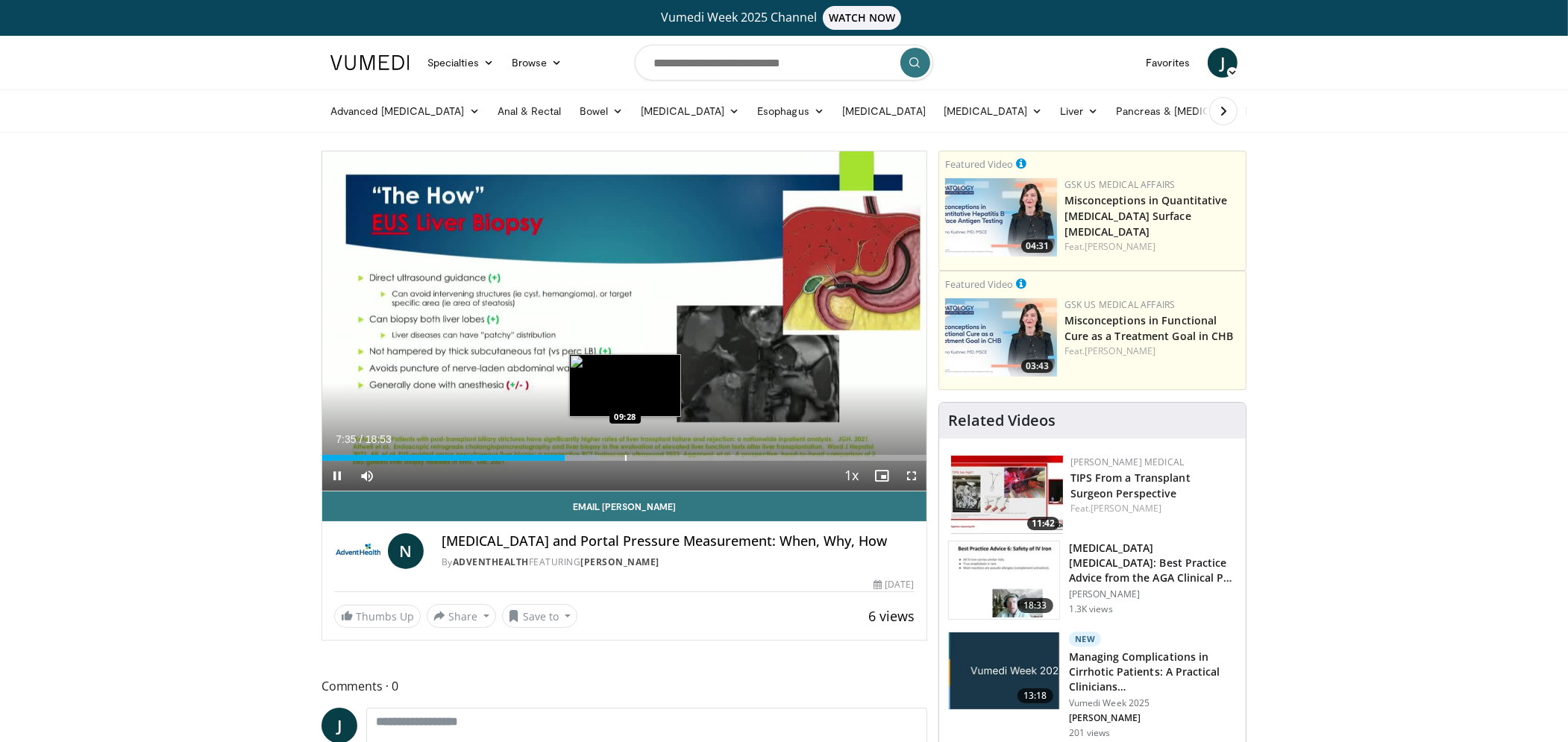
click at [625, 455] on div "Progress Bar" at bounding box center [626, 458] width 2 height 6
click at [664, 458] on div "Progress Bar" at bounding box center [665, 458] width 2 height 6
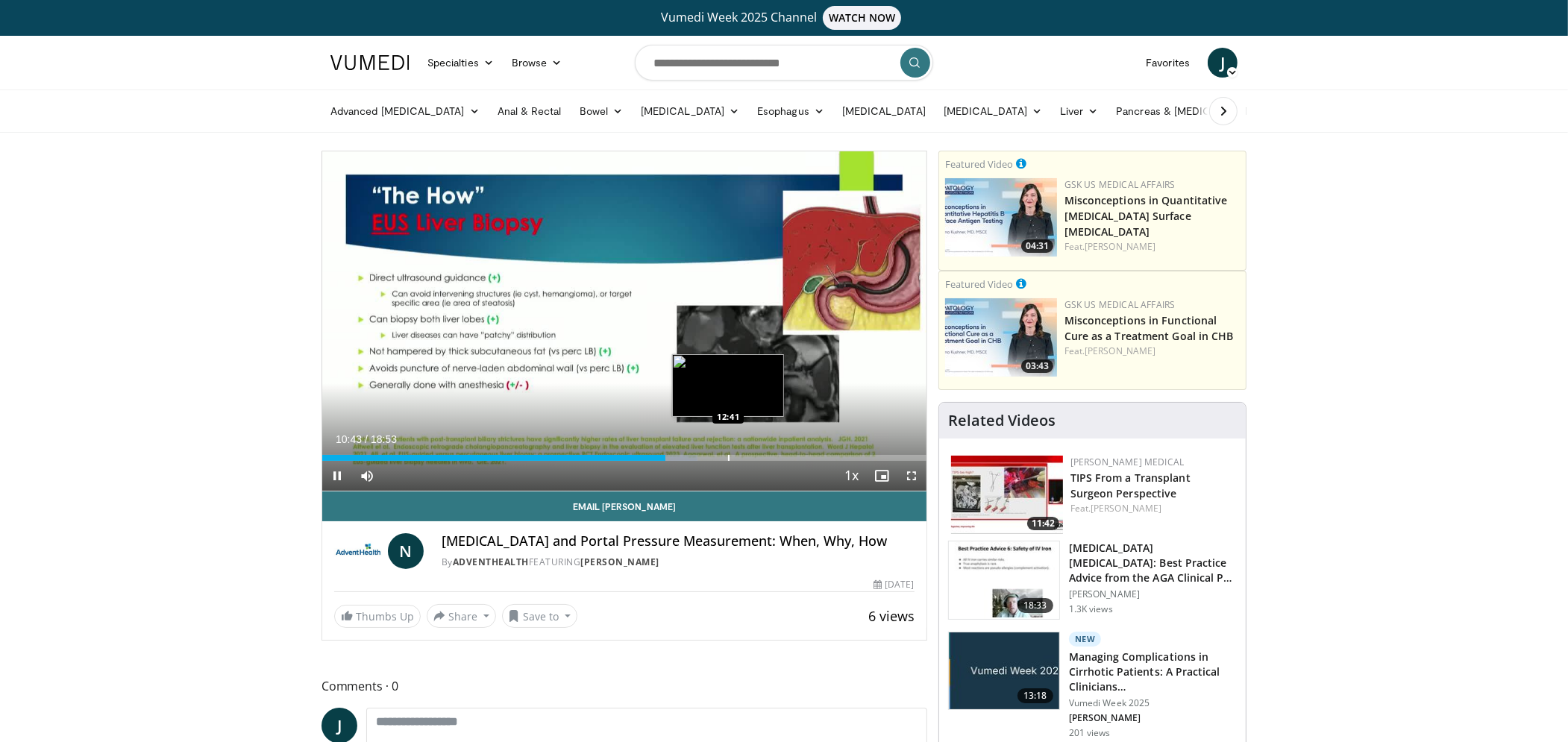
click at [728, 458] on div "Progress Bar" at bounding box center [729, 458] width 2 height 6
click at [775, 462] on div "Current Time 12:43 / Duration 18:53 Pause Skip Backward Skip Forward Mute 98% L…" at bounding box center [623, 476] width 604 height 30
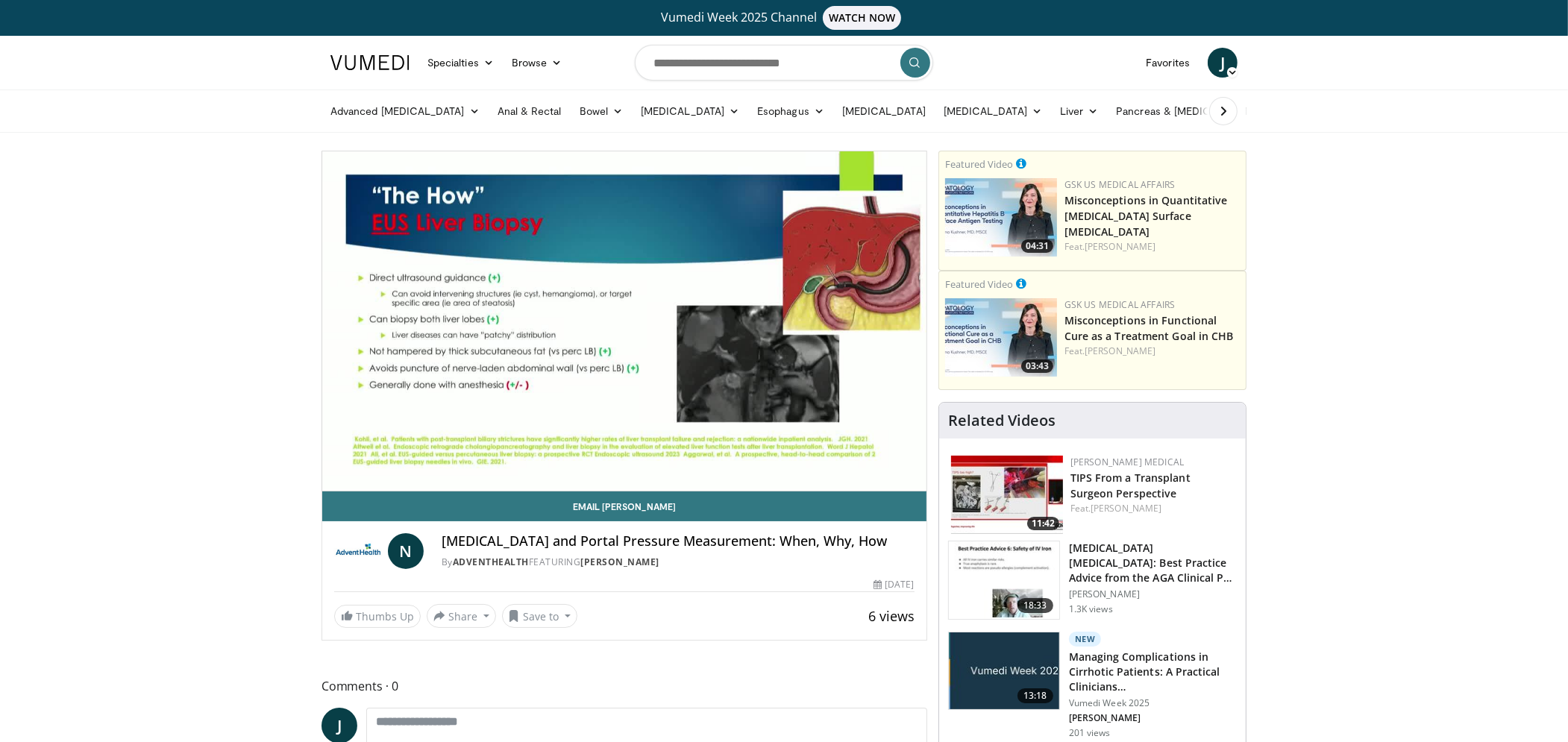
click at [775, 462] on div "10 seconds Tap to unmute" at bounding box center [623, 320] width 604 height 339
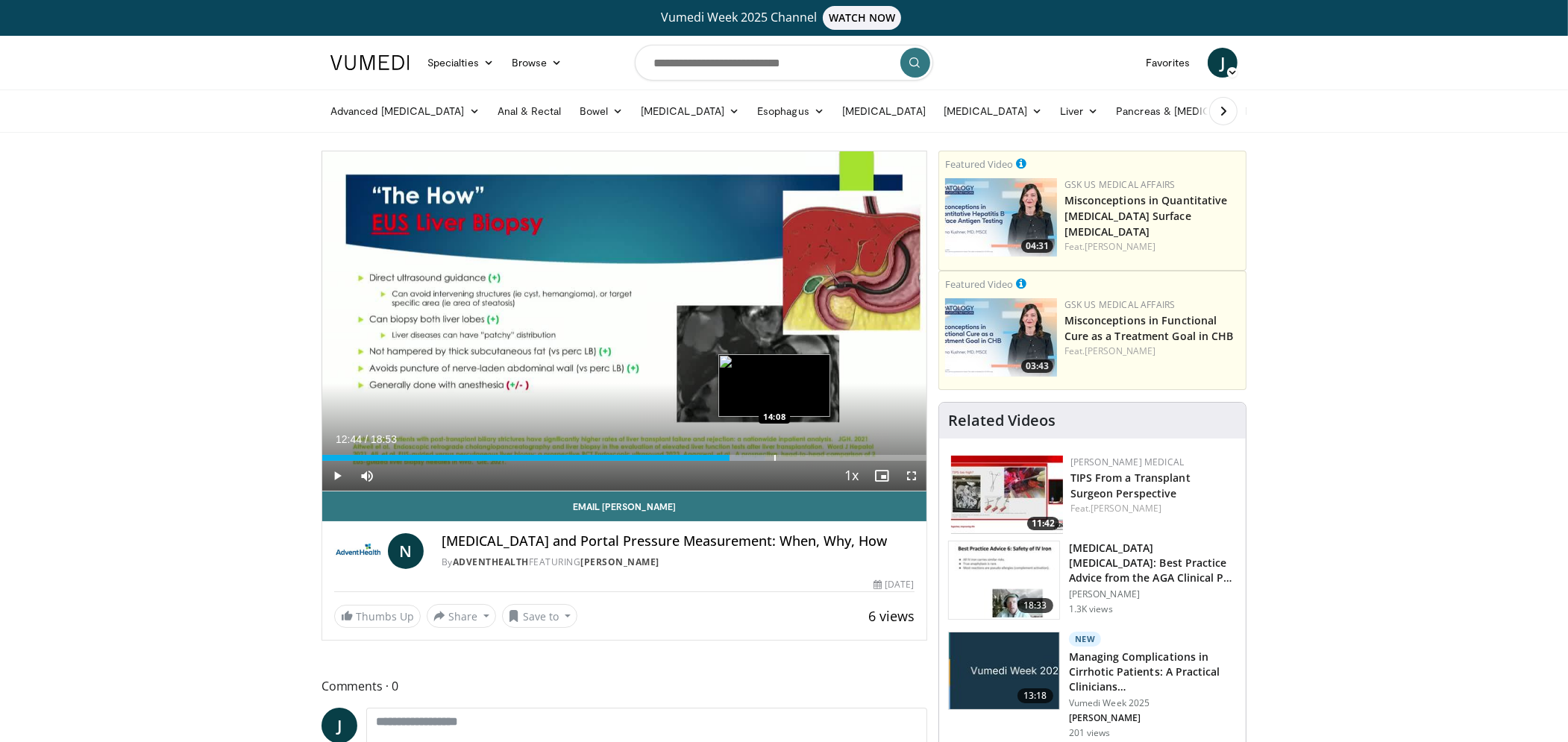
click at [775, 457] on div "Progress Bar" at bounding box center [775, 458] width 2 height 6
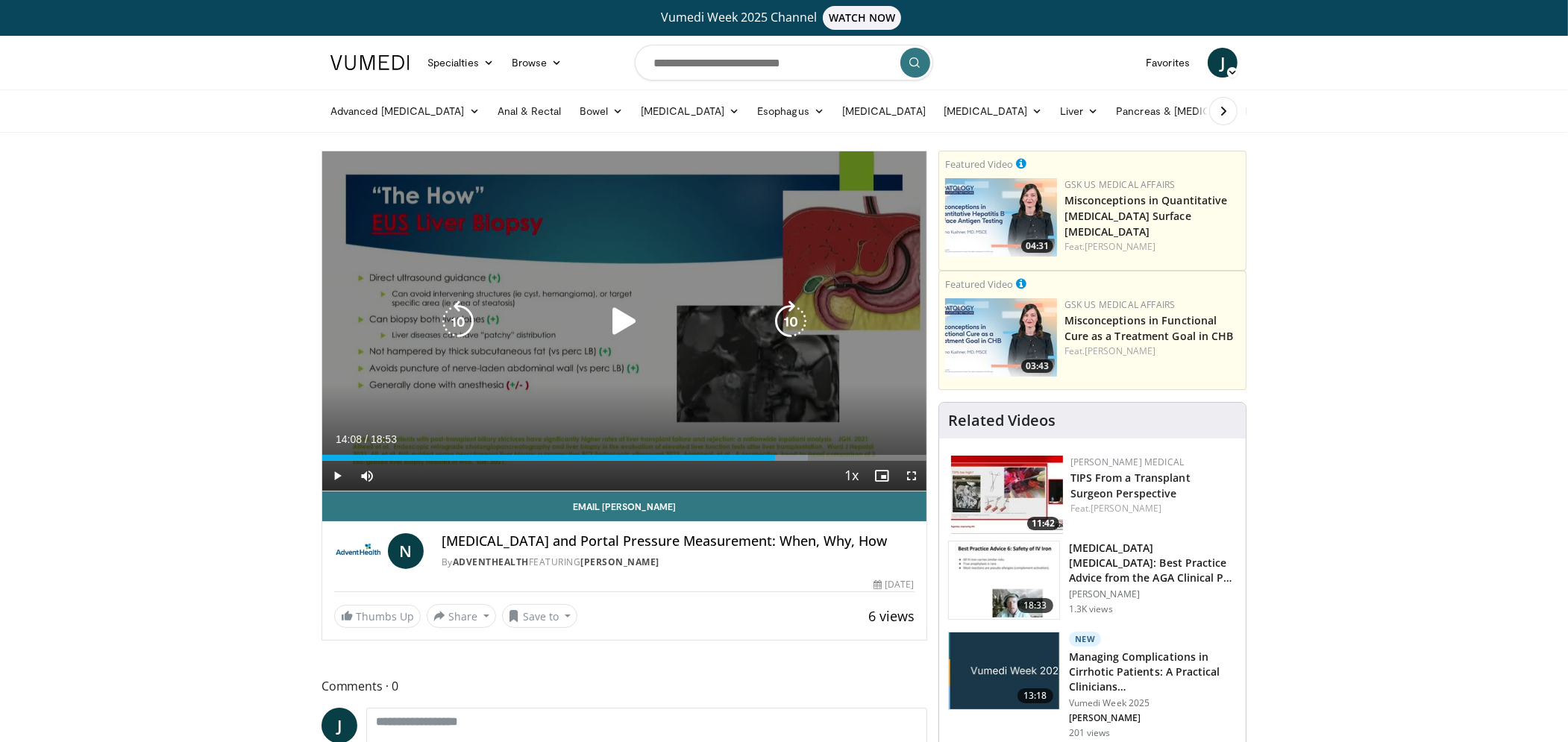
click at [458, 319] on icon "Video Player" at bounding box center [458, 321] width 42 height 42
click at [618, 328] on icon "Video Player" at bounding box center [624, 321] width 42 height 42
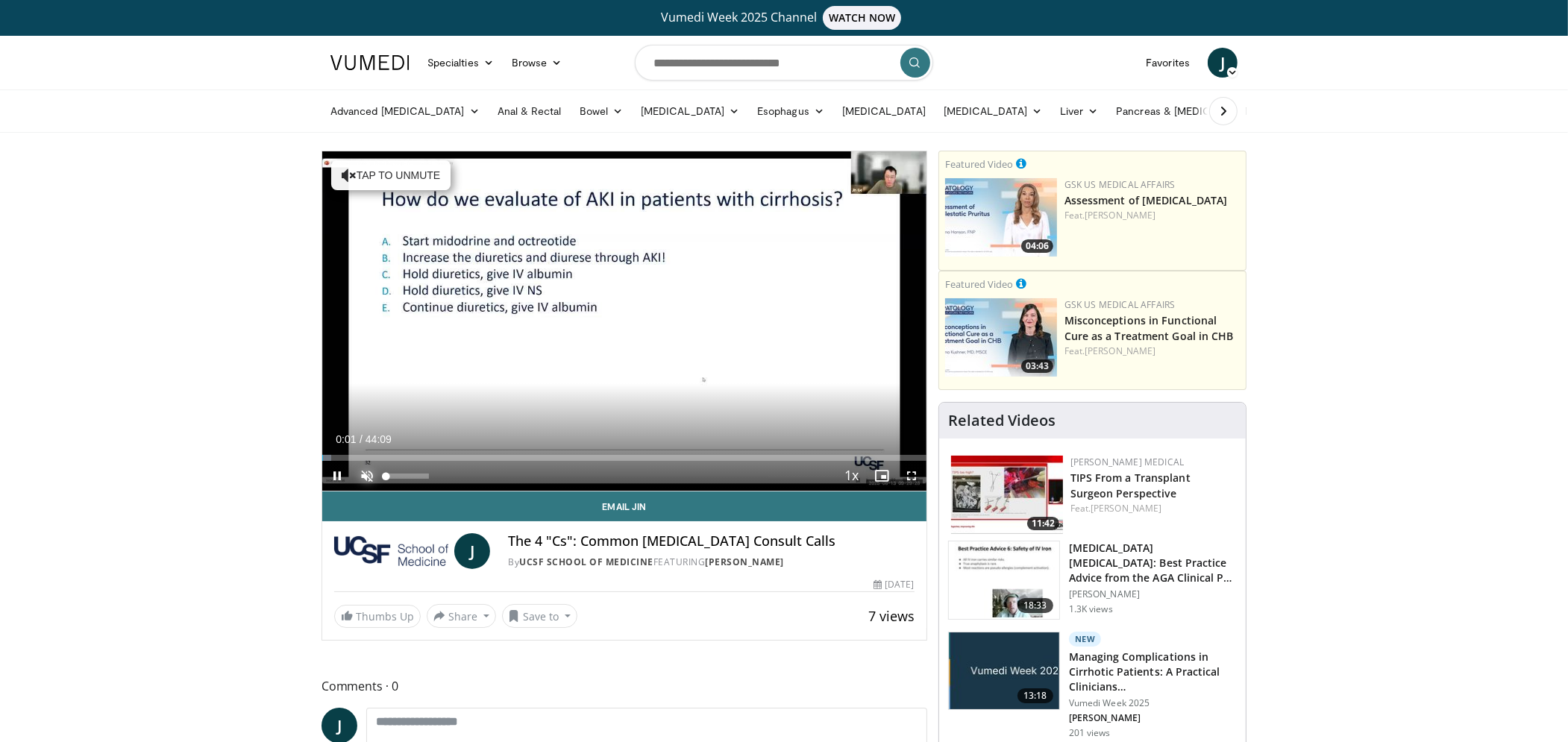
click at [374, 467] on span "Video Player" at bounding box center [367, 476] width 30 height 30
click at [419, 455] on div "Progress Bar" at bounding box center [418, 458] width 2 height 6
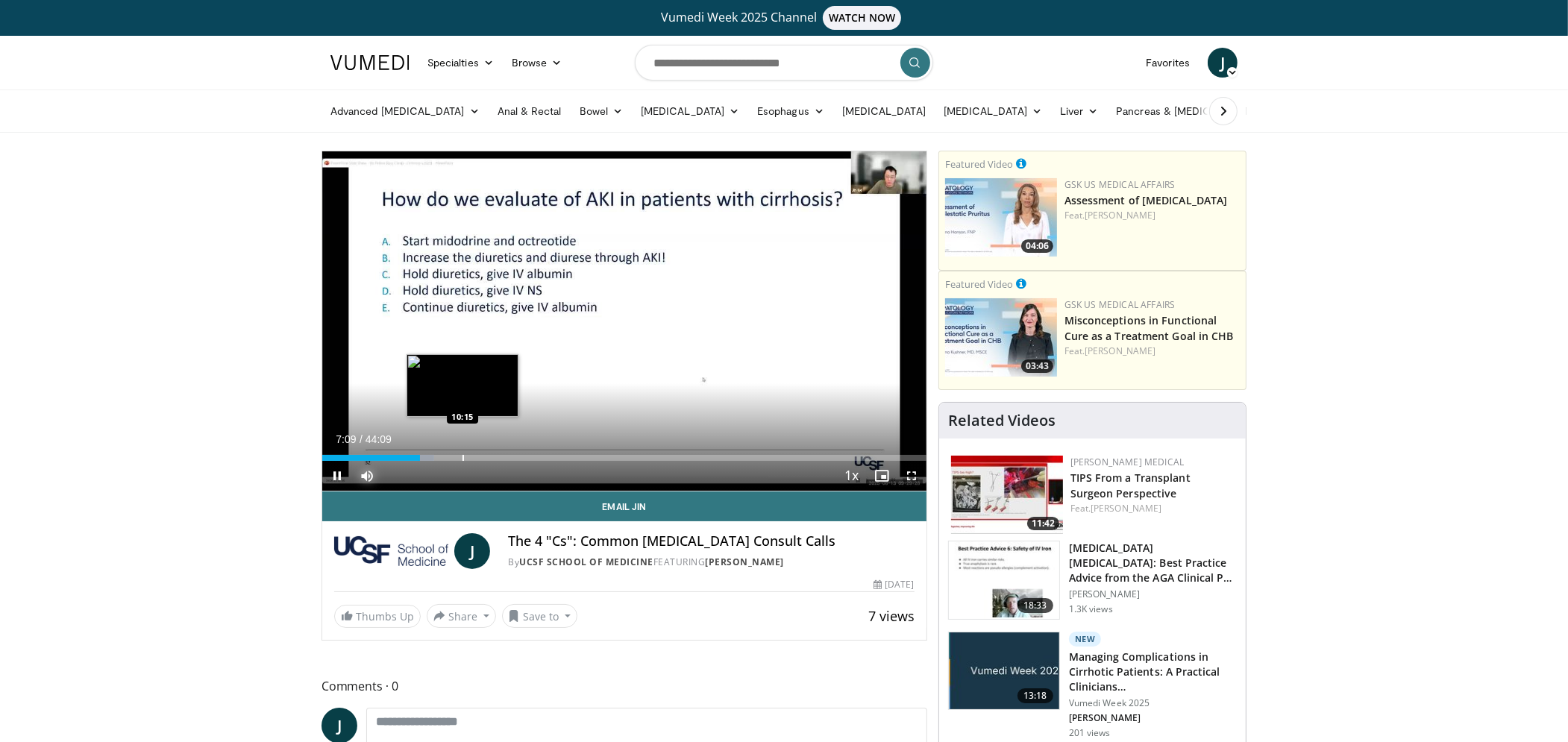
click at [464, 459] on div "Progress Bar" at bounding box center [463, 458] width 2 height 6
click at [507, 459] on div "Progress Bar" at bounding box center [508, 458] width 2 height 6
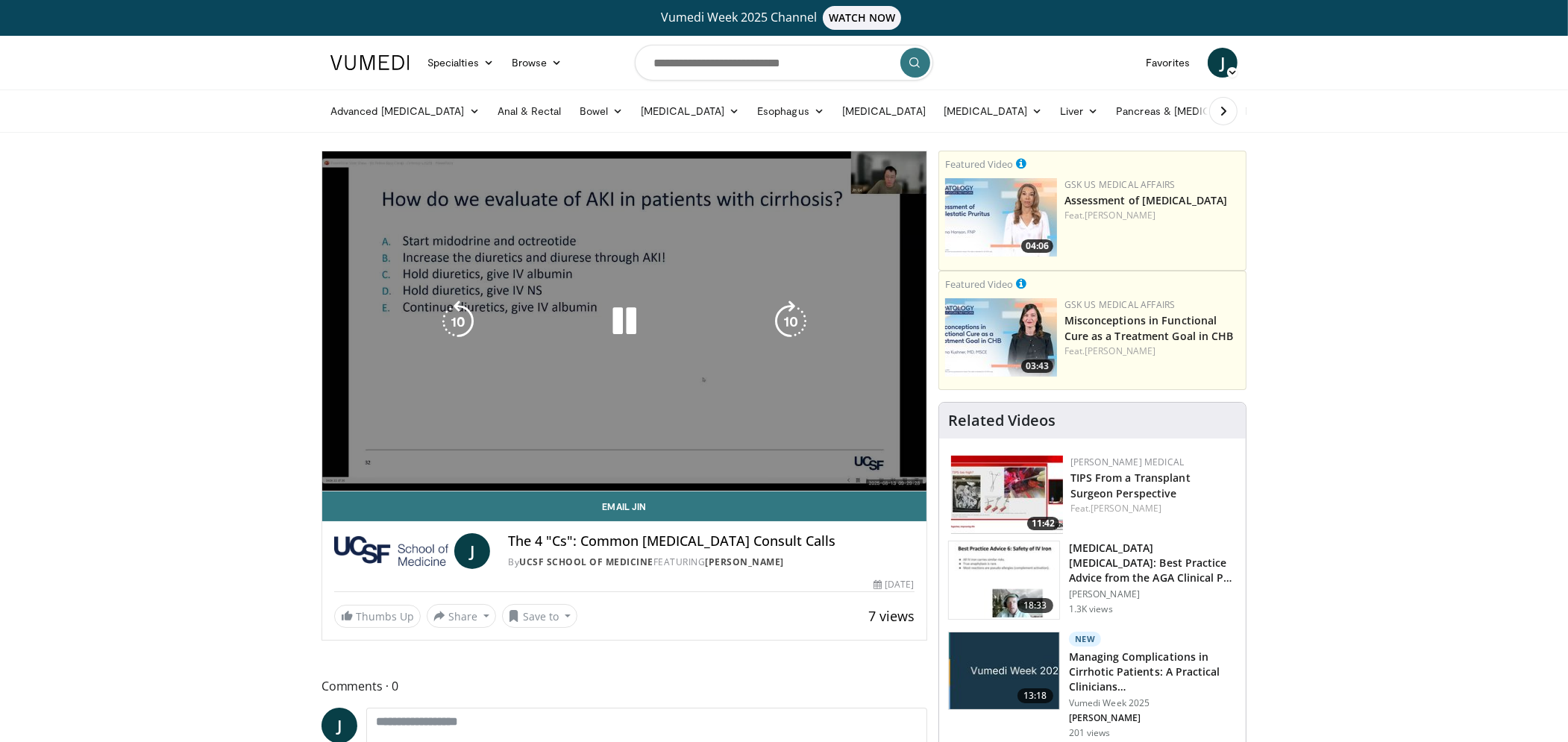
click at [533, 459] on video-js "**********" at bounding box center [623, 321] width 604 height 340
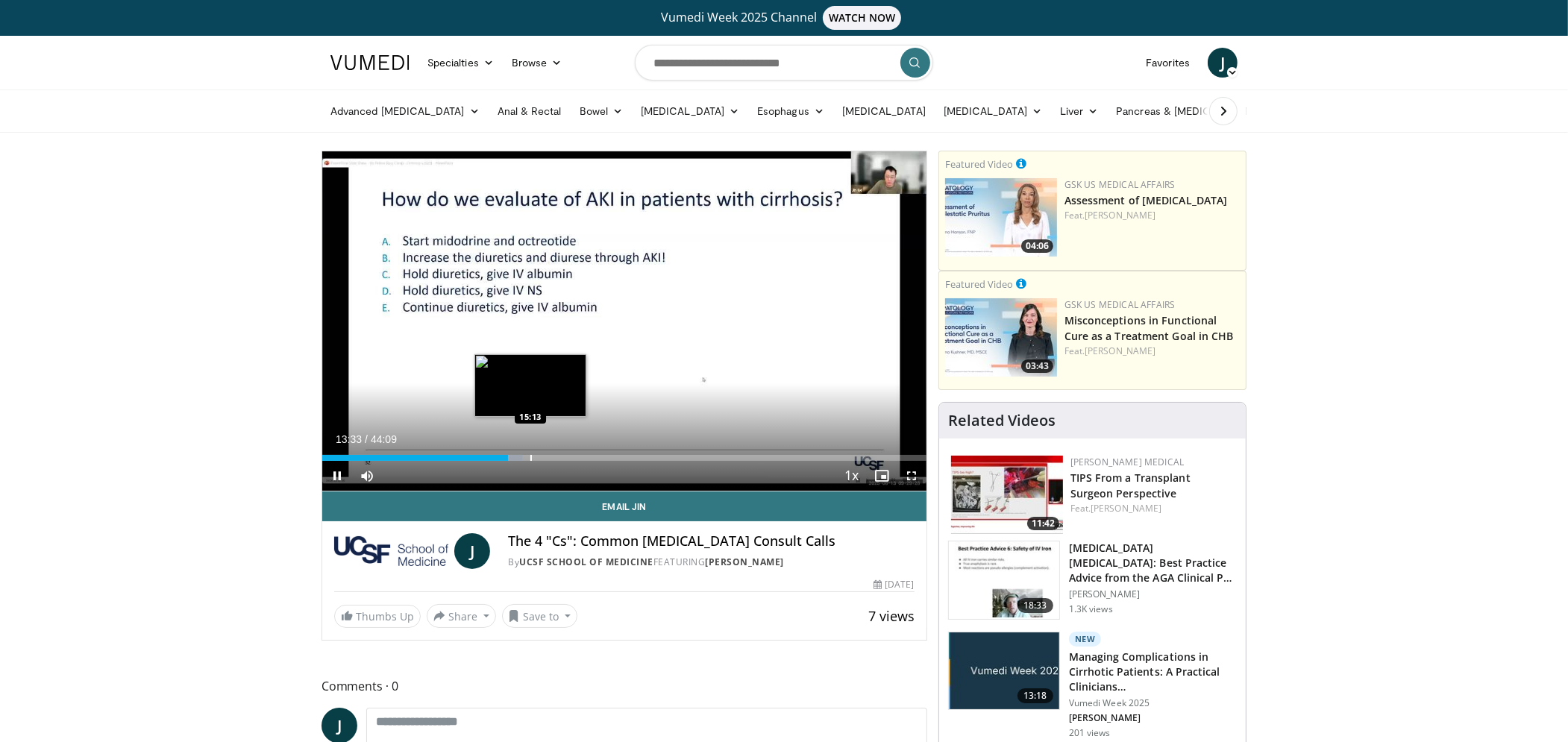
click at [530, 460] on div "Progress Bar" at bounding box center [531, 458] width 2 height 6
click at [554, 459] on div "Progress Bar" at bounding box center [554, 458] width 2 height 6
click at [539, 459] on div "Progress Bar" at bounding box center [540, 458] width 2 height 6
click at [562, 459] on div "Progress Bar" at bounding box center [563, 458] width 2 height 6
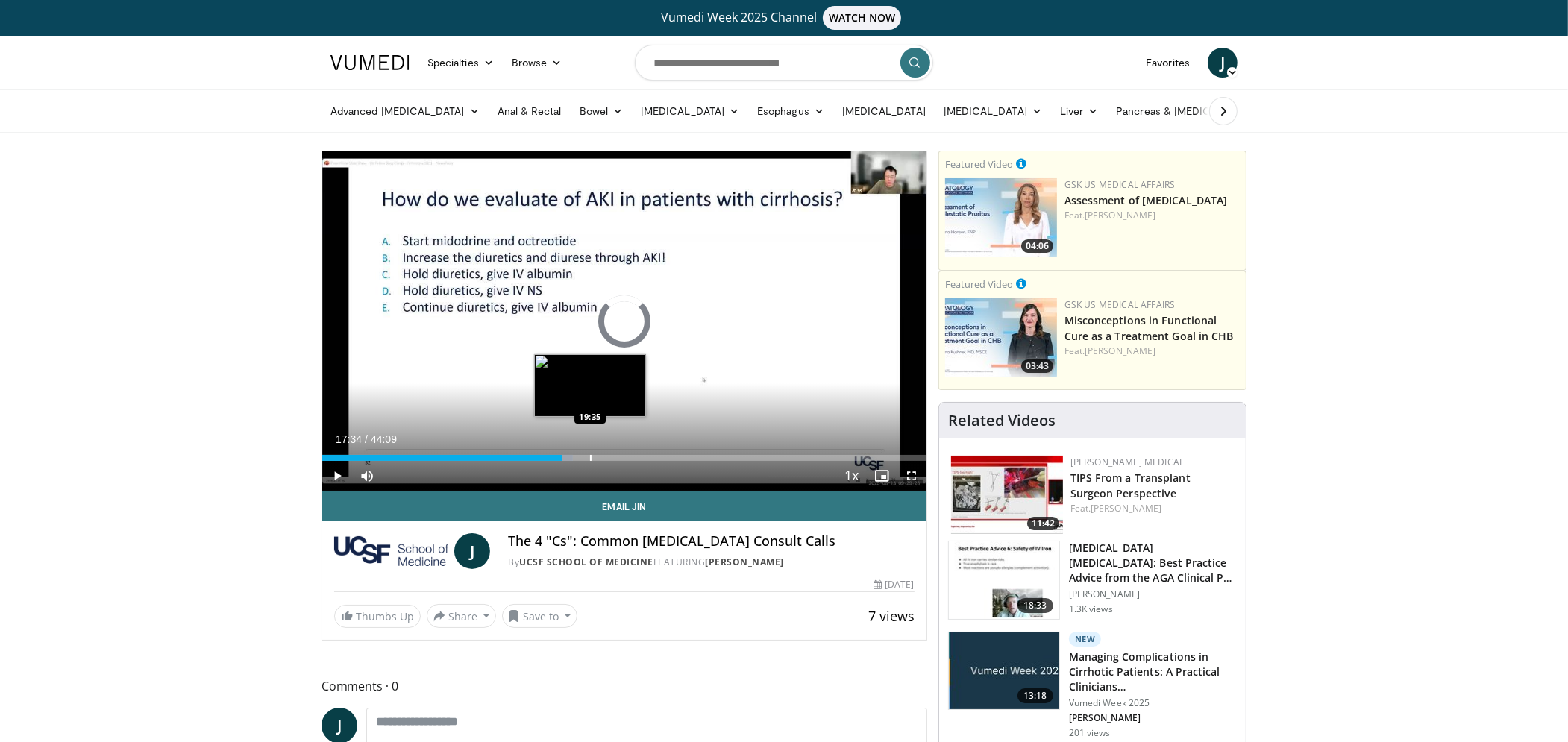
click at [589, 459] on div "Progress Bar" at bounding box center [590, 458] width 2 height 6
click at [618, 455] on div "Progress Bar" at bounding box center [619, 458] width 2 height 6
click at [601, 455] on div "Progress Bar" at bounding box center [602, 458] width 2 height 6
click at [591, 455] on div "Progress Bar" at bounding box center [592, 458] width 2 height 6
click at [606, 457] on div "Progress Bar" at bounding box center [607, 458] width 2 height 6
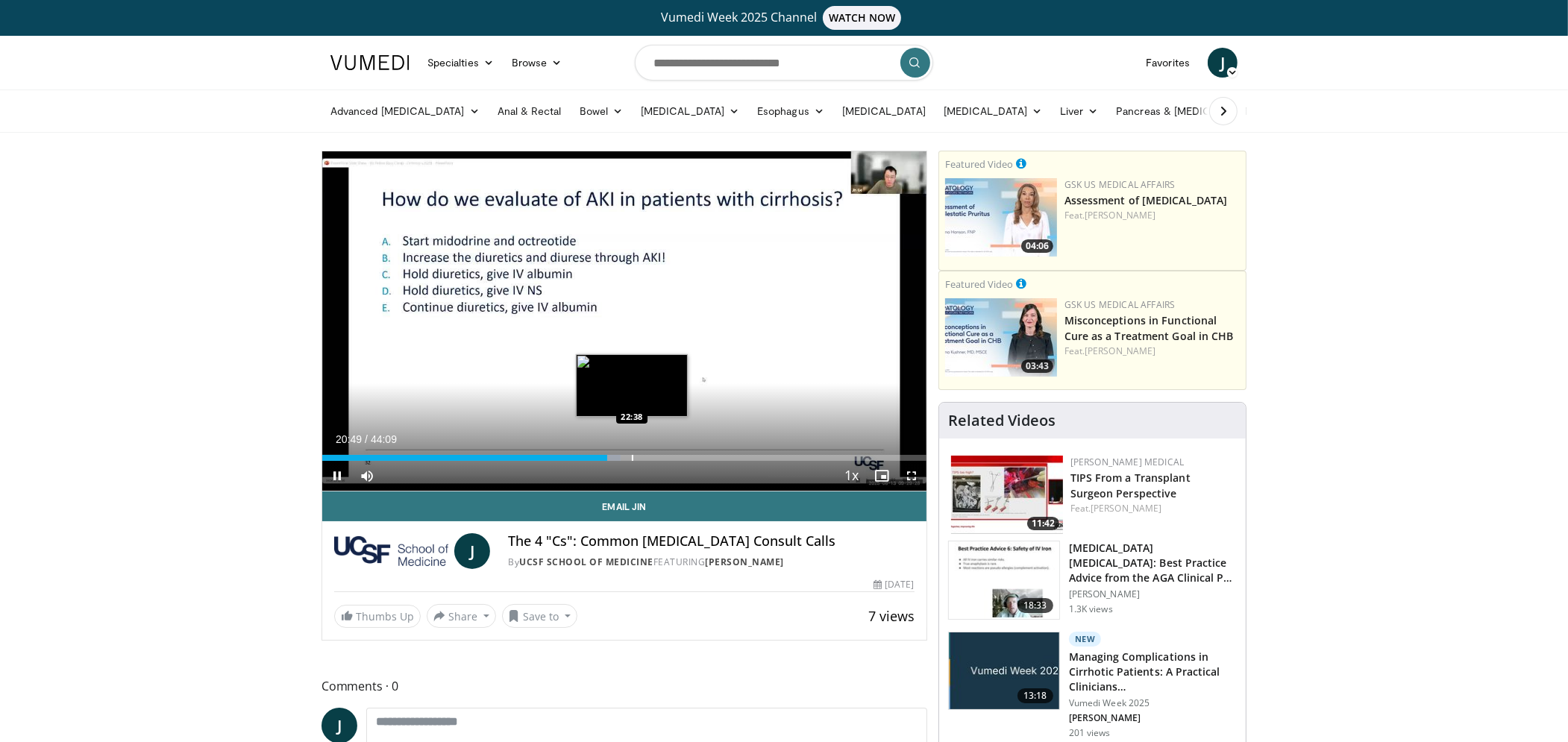
click at [632, 456] on div "Progress Bar" at bounding box center [633, 458] width 2 height 6
click at [656, 458] on div "Progress Bar" at bounding box center [655, 458] width 2 height 6
click at [678, 458] on div "Progress Bar" at bounding box center [679, 458] width 2 height 6
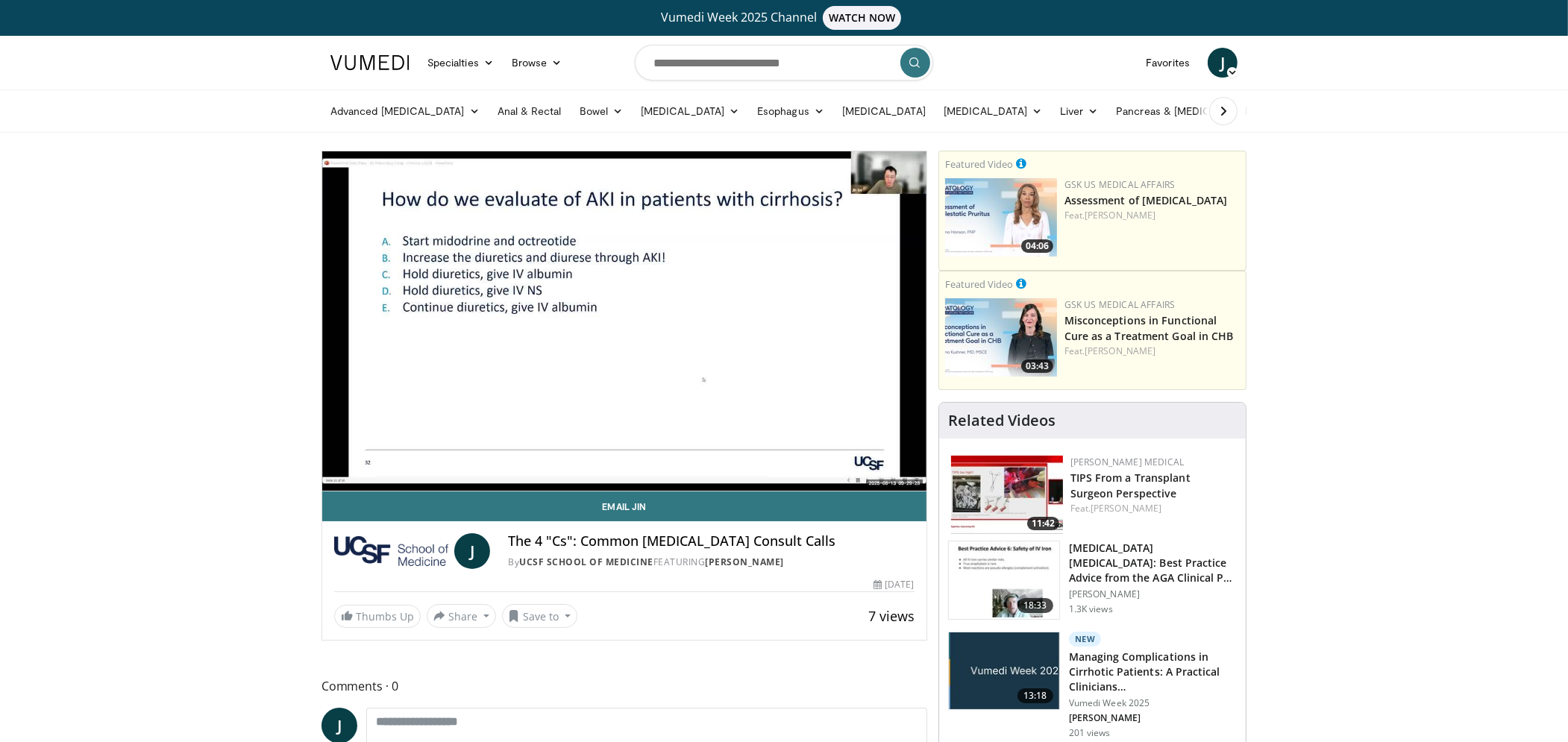
click at [696, 459] on video-js "**********" at bounding box center [623, 321] width 604 height 340
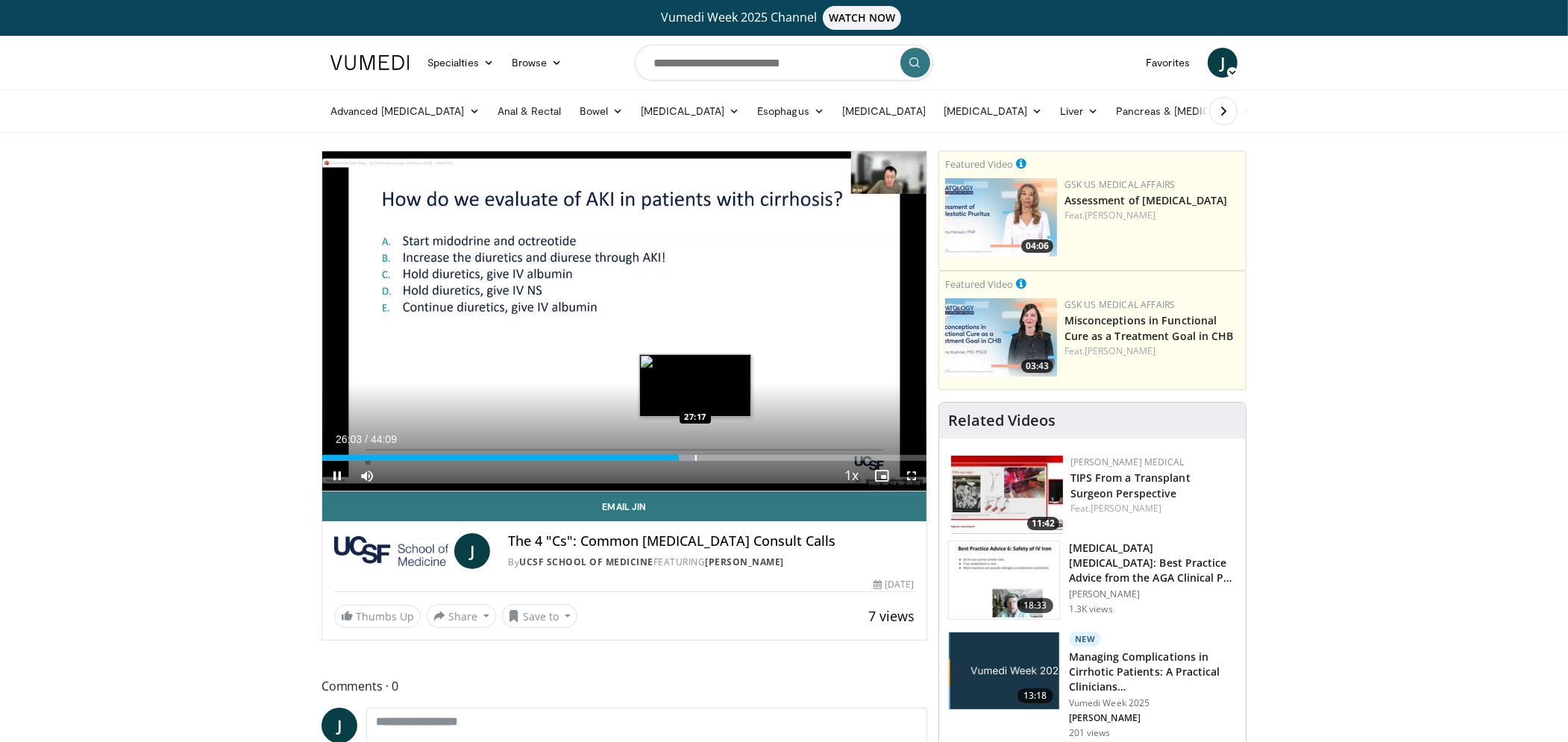
click at [695, 457] on div "Progress Bar" at bounding box center [696, 458] width 2 height 6
click at [717, 456] on div "Progress Bar" at bounding box center [718, 458] width 2 height 6
click at [735, 457] on div "Progress Bar" at bounding box center [734, 458] width 2 height 6
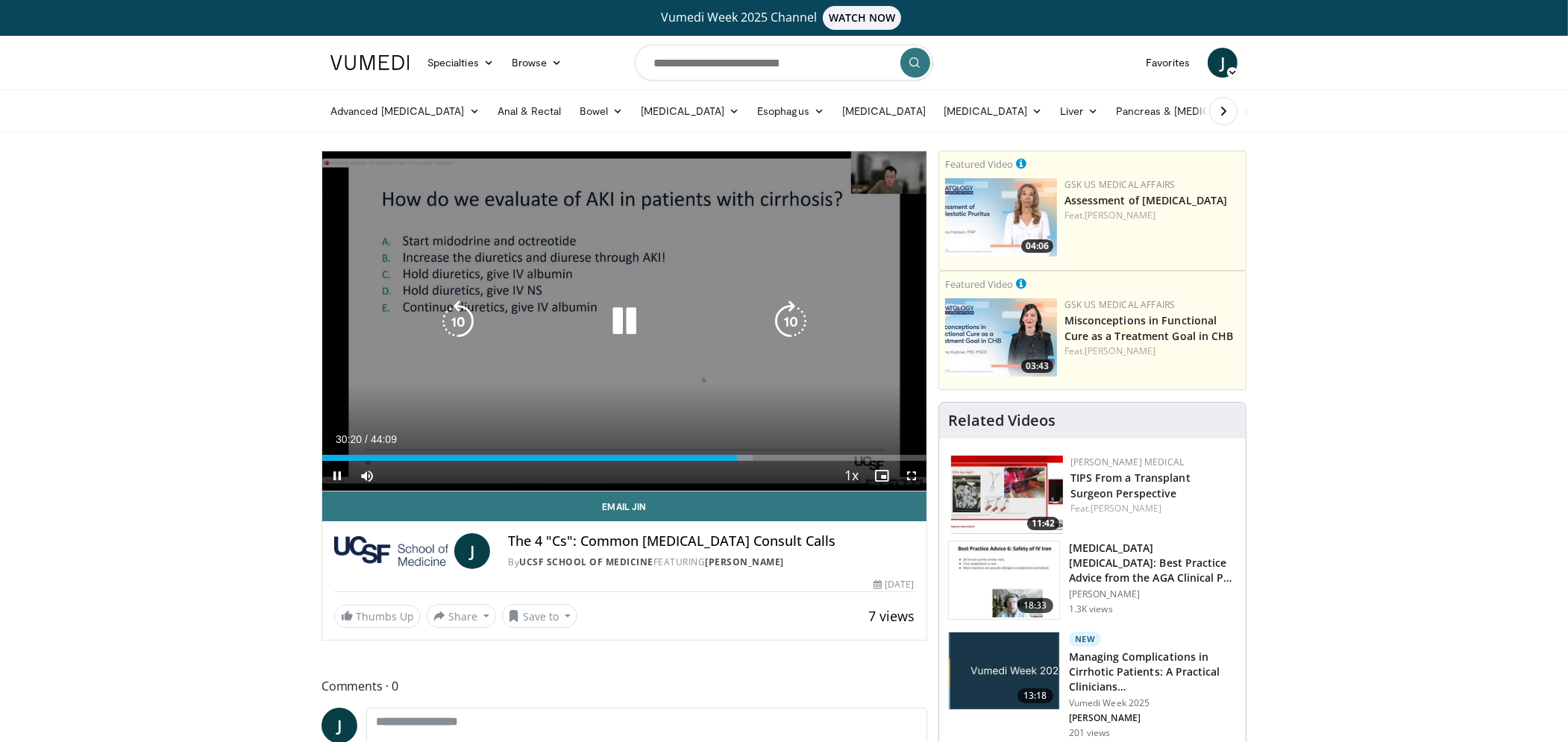
click at [460, 326] on icon "Video Player" at bounding box center [458, 321] width 42 height 42
click at [459, 319] on icon "Video Player" at bounding box center [458, 321] width 42 height 42
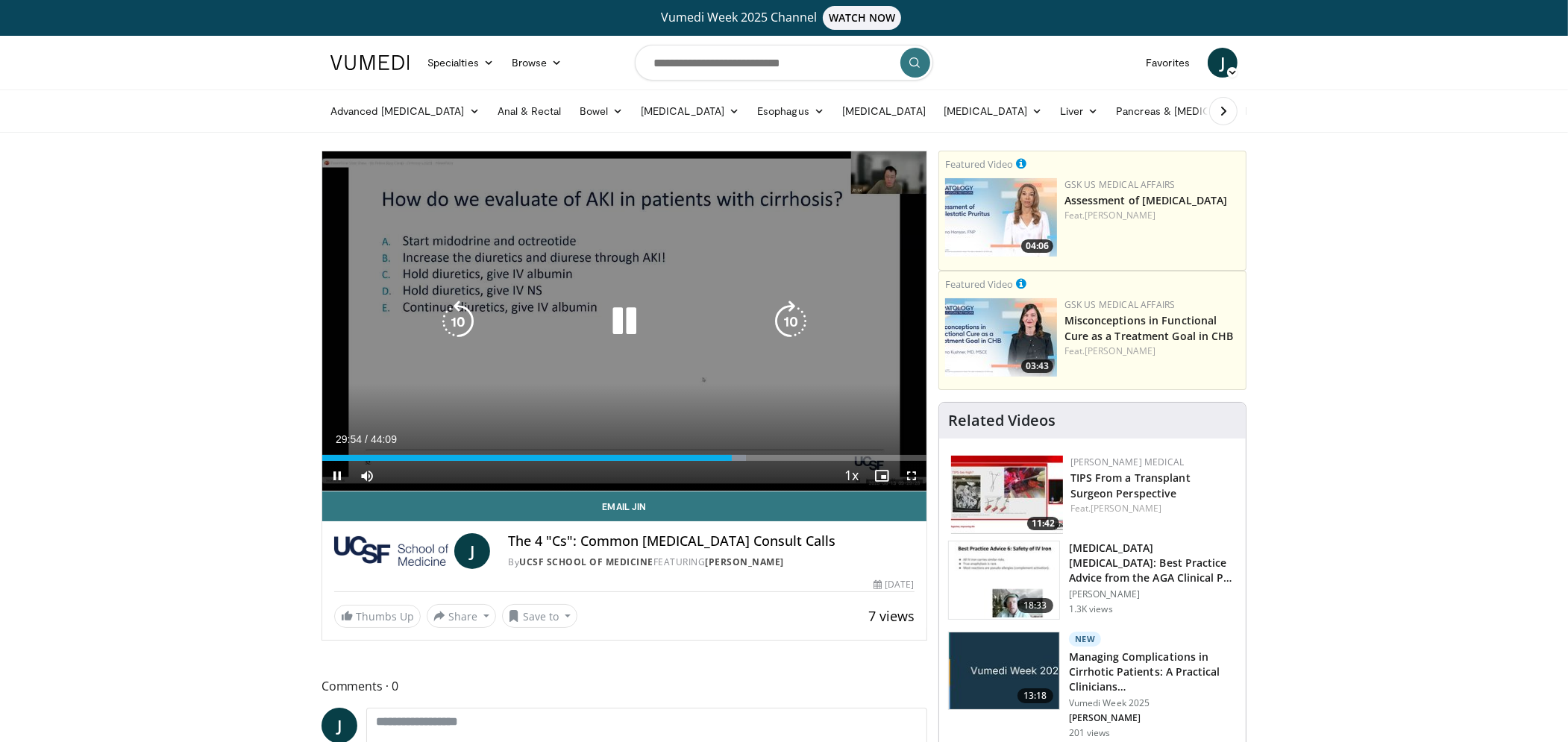
click at [466, 335] on icon "Video Player" at bounding box center [458, 321] width 42 height 42
click at [791, 324] on icon "Video Player" at bounding box center [791, 321] width 42 height 42
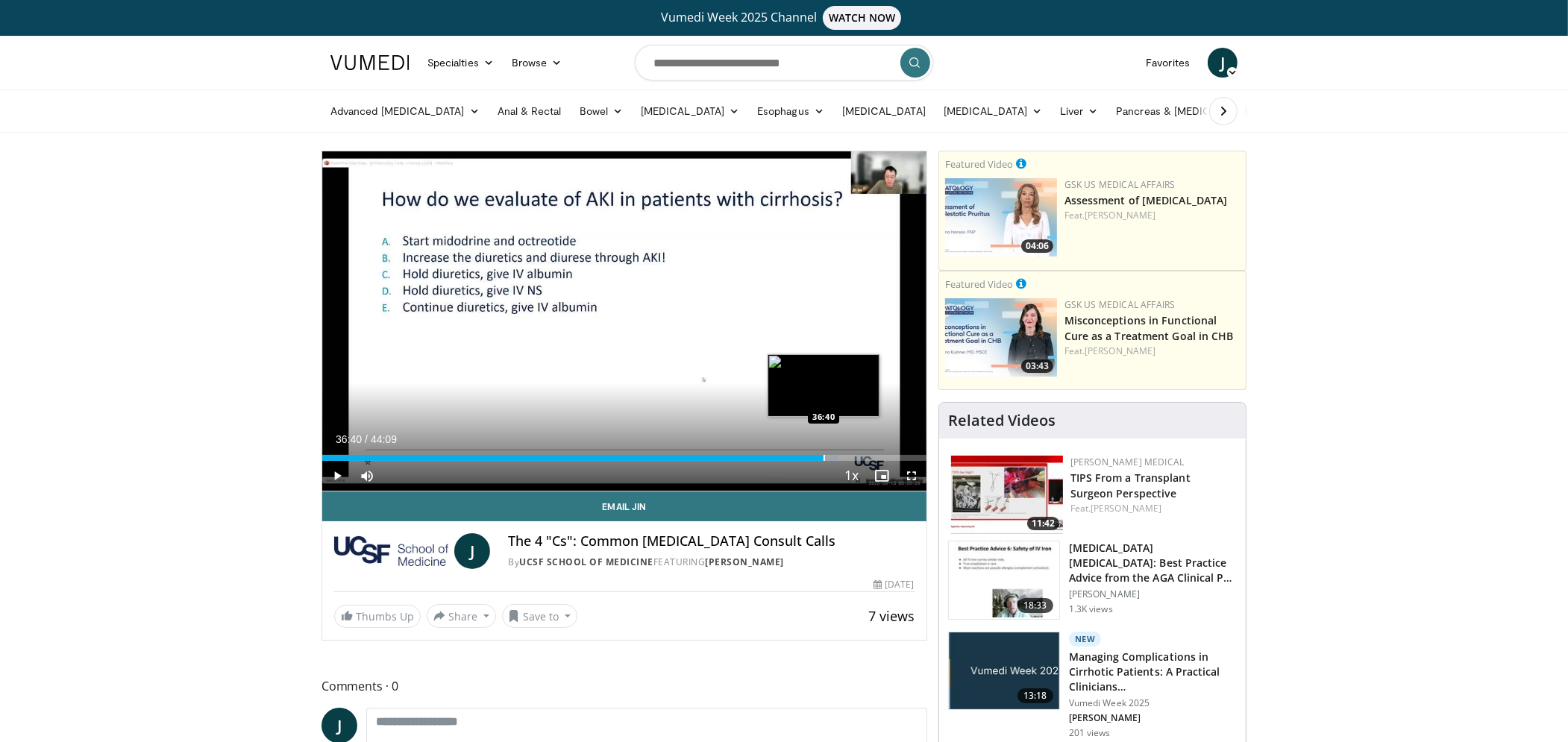
drag, startPoint x: 751, startPoint y: 457, endPoint x: 823, endPoint y: 459, distance: 72.0
click at [824, 459] on div "Progress Bar" at bounding box center [825, 458] width 2 height 6
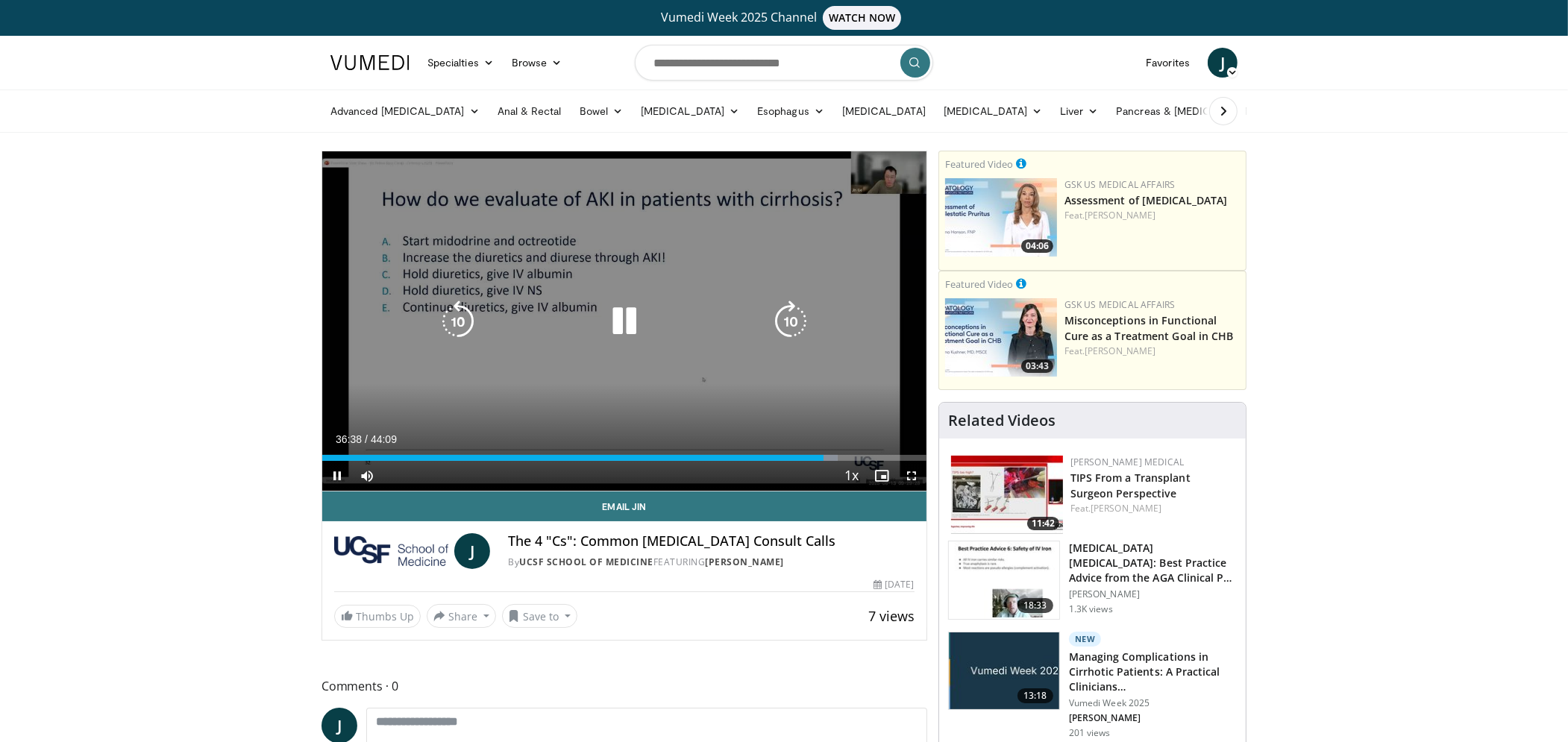
click at [629, 325] on icon "Video Player" at bounding box center [624, 321] width 42 height 42
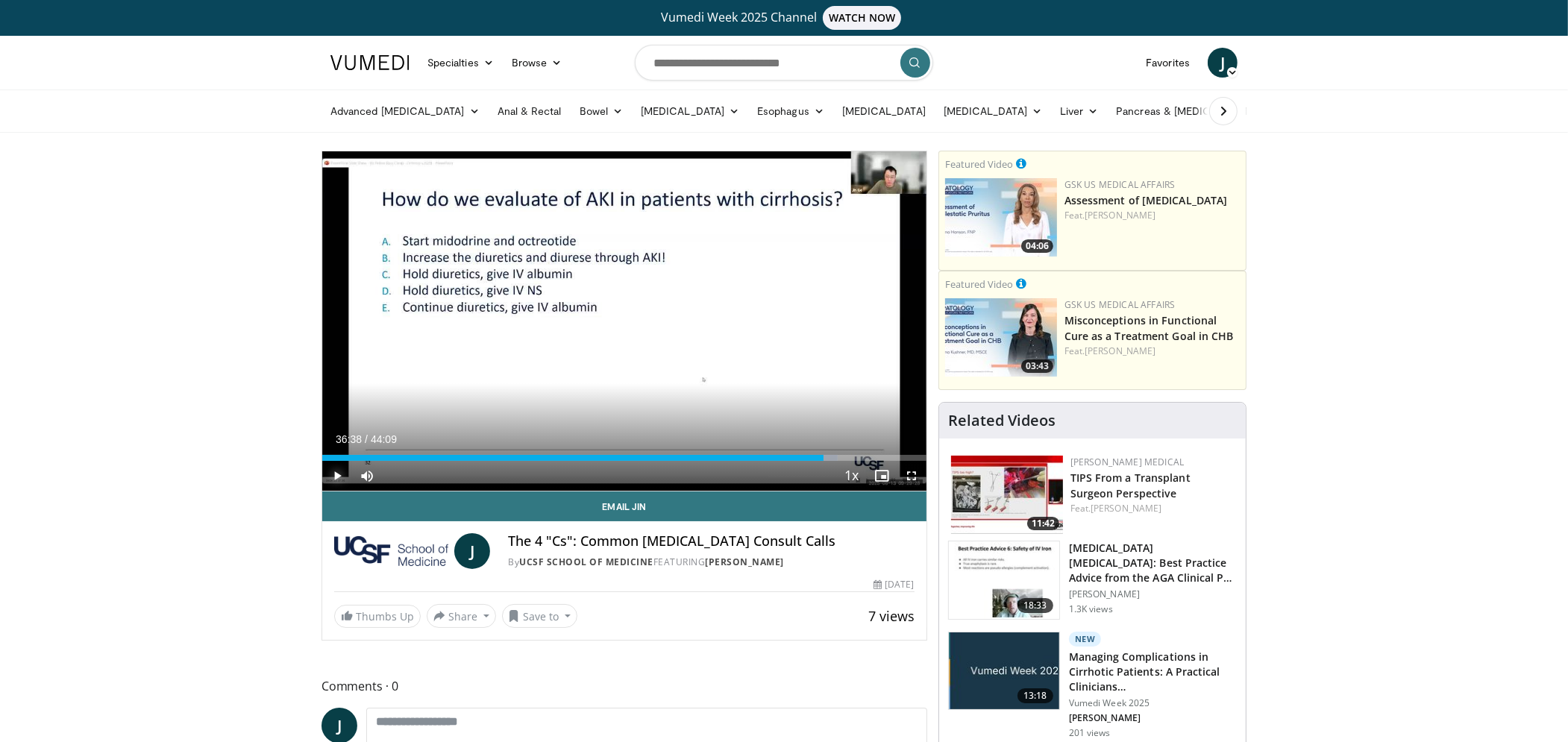
click at [341, 474] on span "Video Player" at bounding box center [337, 476] width 30 height 30
click at [815, 459] on div "Progress Bar" at bounding box center [816, 458] width 2 height 6
click at [803, 459] on div "Progress Bar" at bounding box center [804, 458] width 2 height 6
click at [792, 459] on div "Progress Bar" at bounding box center [793, 458] width 2 height 6
click at [833, 456] on div "Progress Bar" at bounding box center [834, 458] width 2 height 6
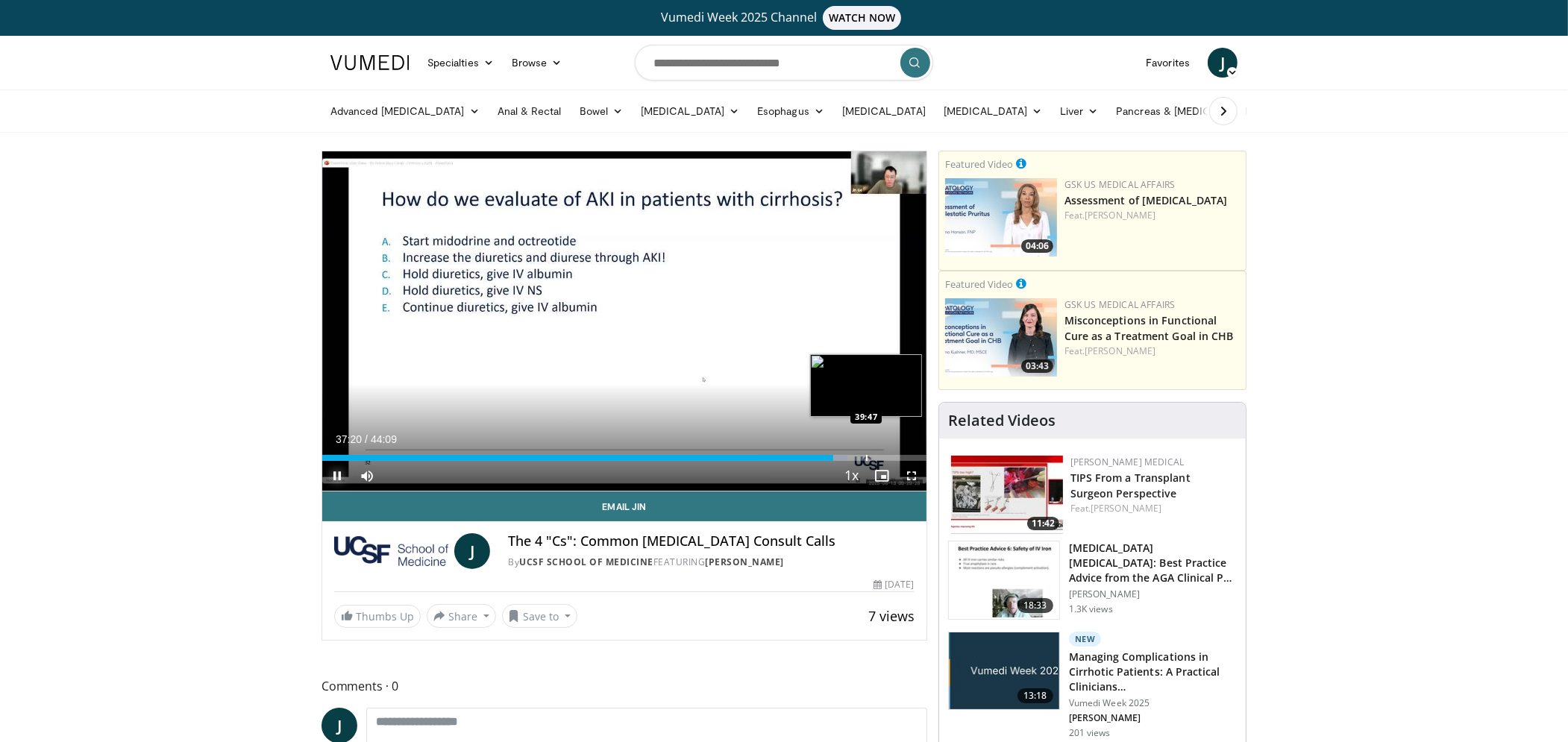
click at [866, 455] on div "Progress Bar" at bounding box center [867, 458] width 2 height 6
click at [895, 459] on div "Progress Bar" at bounding box center [895, 458] width 2 height 6
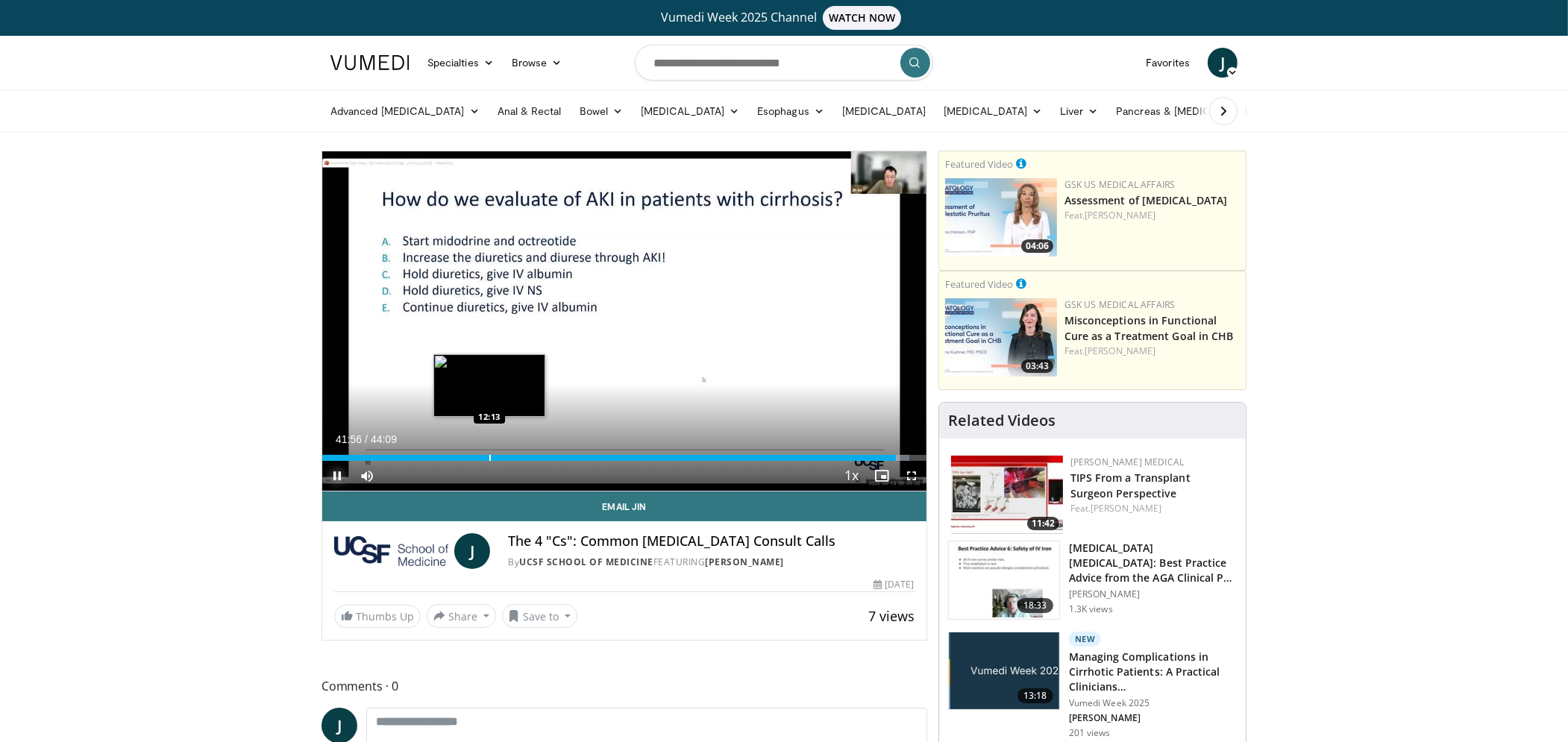
click at [489, 456] on div "Progress Bar" at bounding box center [490, 458] width 2 height 6
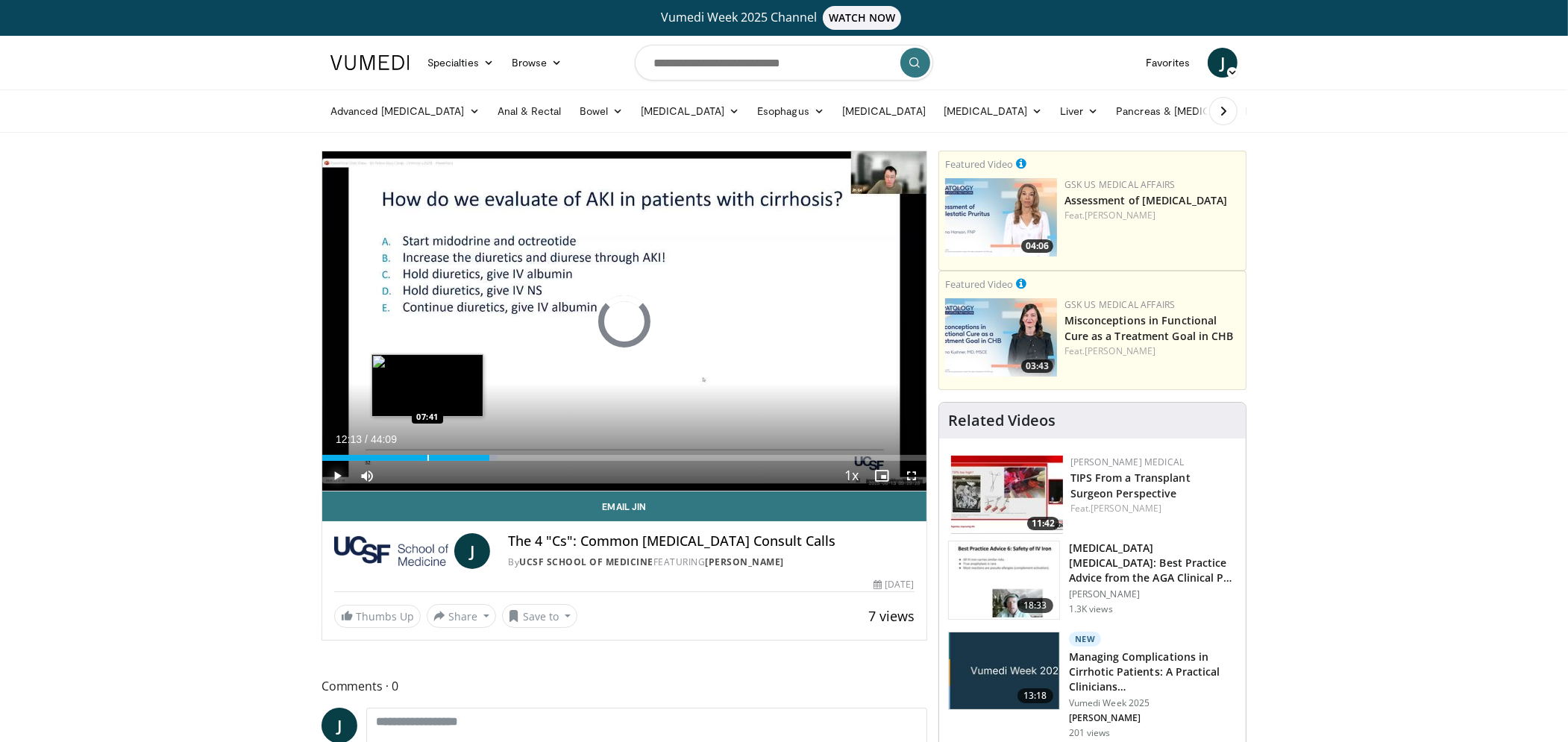
click at [427, 457] on div "Progress Bar" at bounding box center [428, 458] width 2 height 6
click at [384, 456] on div "Progress Bar" at bounding box center [385, 458] width 2 height 6
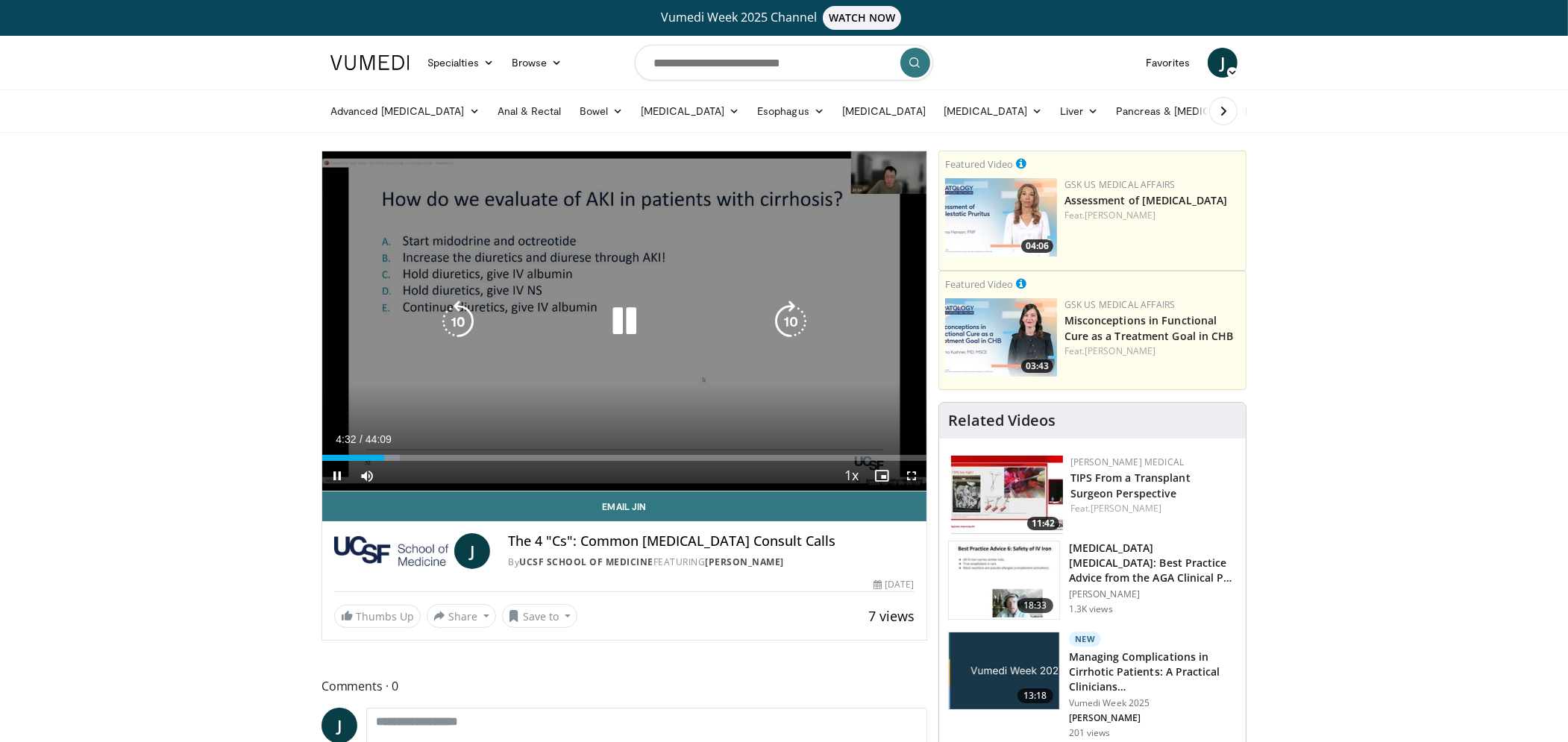
click at [617, 324] on icon "Video Player" at bounding box center [624, 321] width 42 height 42
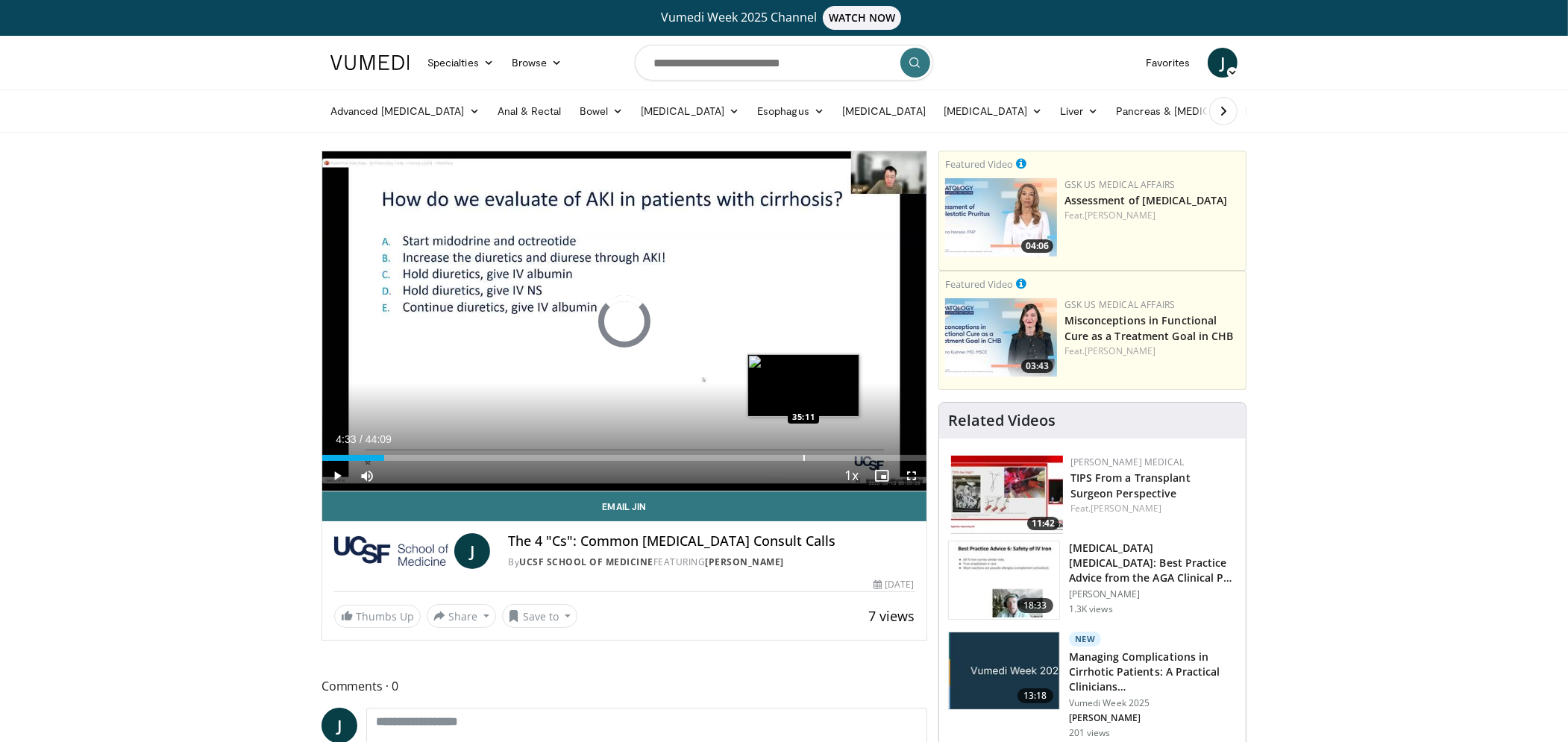
click at [803, 458] on div "Progress Bar" at bounding box center [804, 458] width 2 height 6
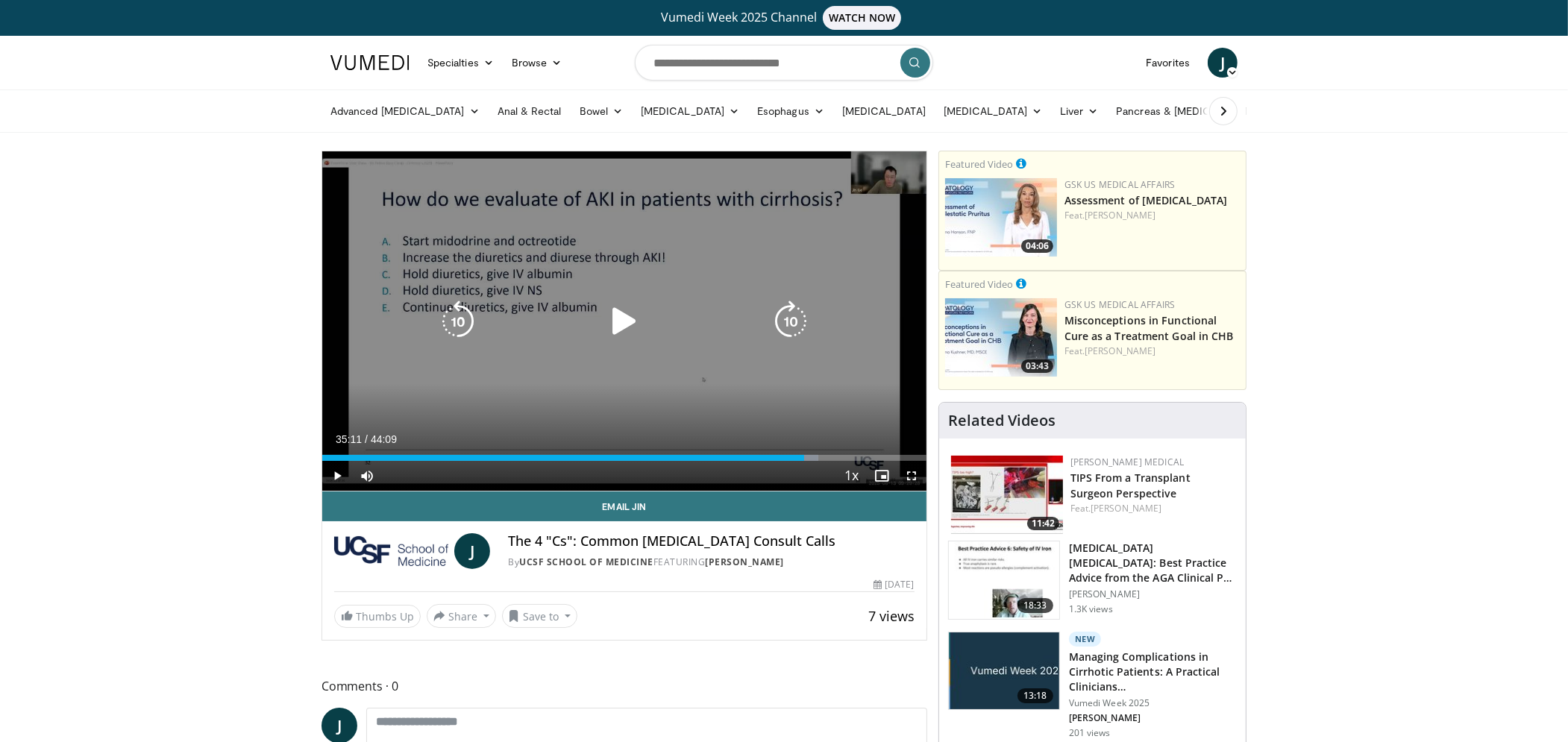
click at [634, 310] on icon "Video Player" at bounding box center [624, 321] width 42 height 42
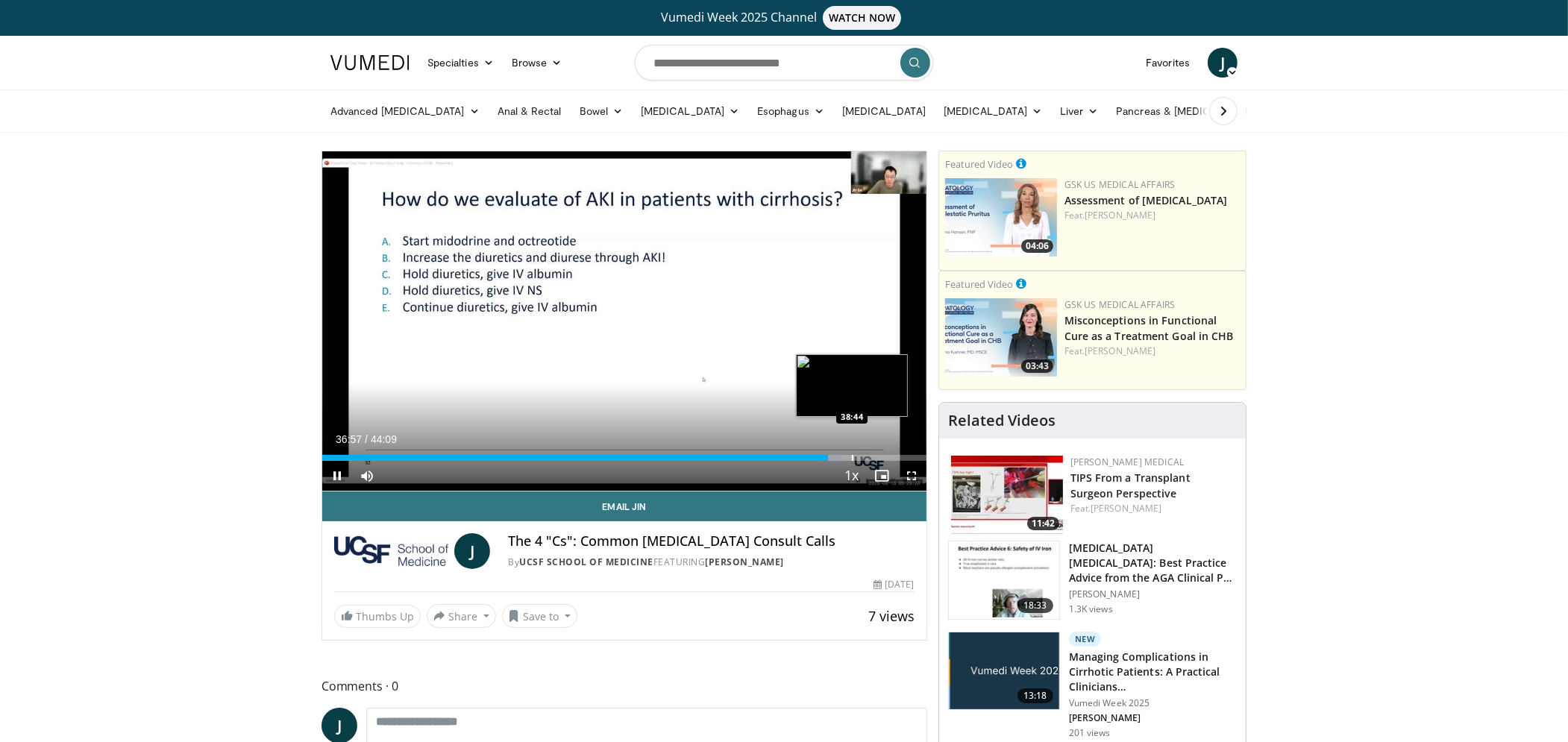
click at [852, 458] on div "Progress Bar" at bounding box center [853, 458] width 2 height 6
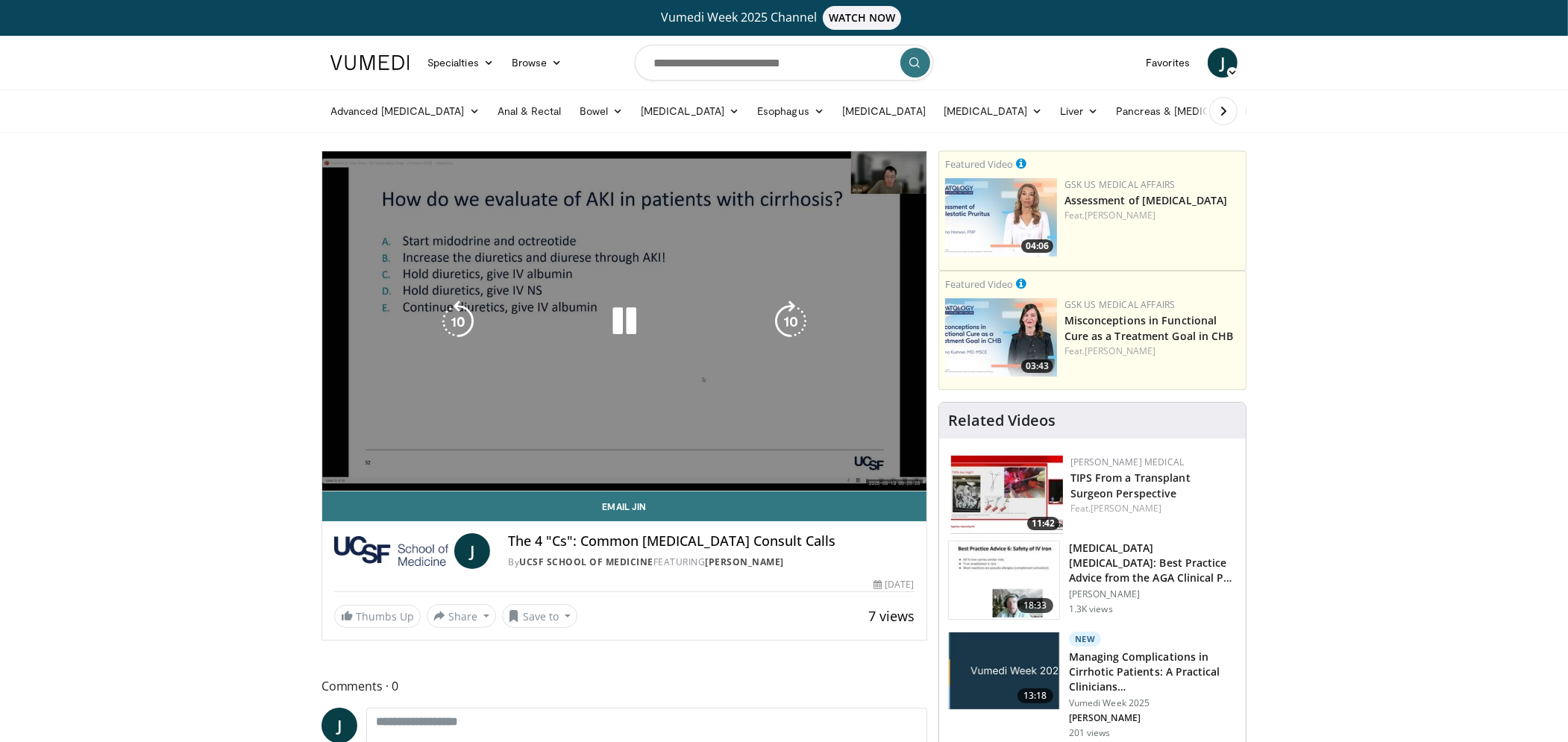
click at [883, 484] on div "Loaded : 90.22% 38:50 41:02" at bounding box center [623, 487] width 604 height 6
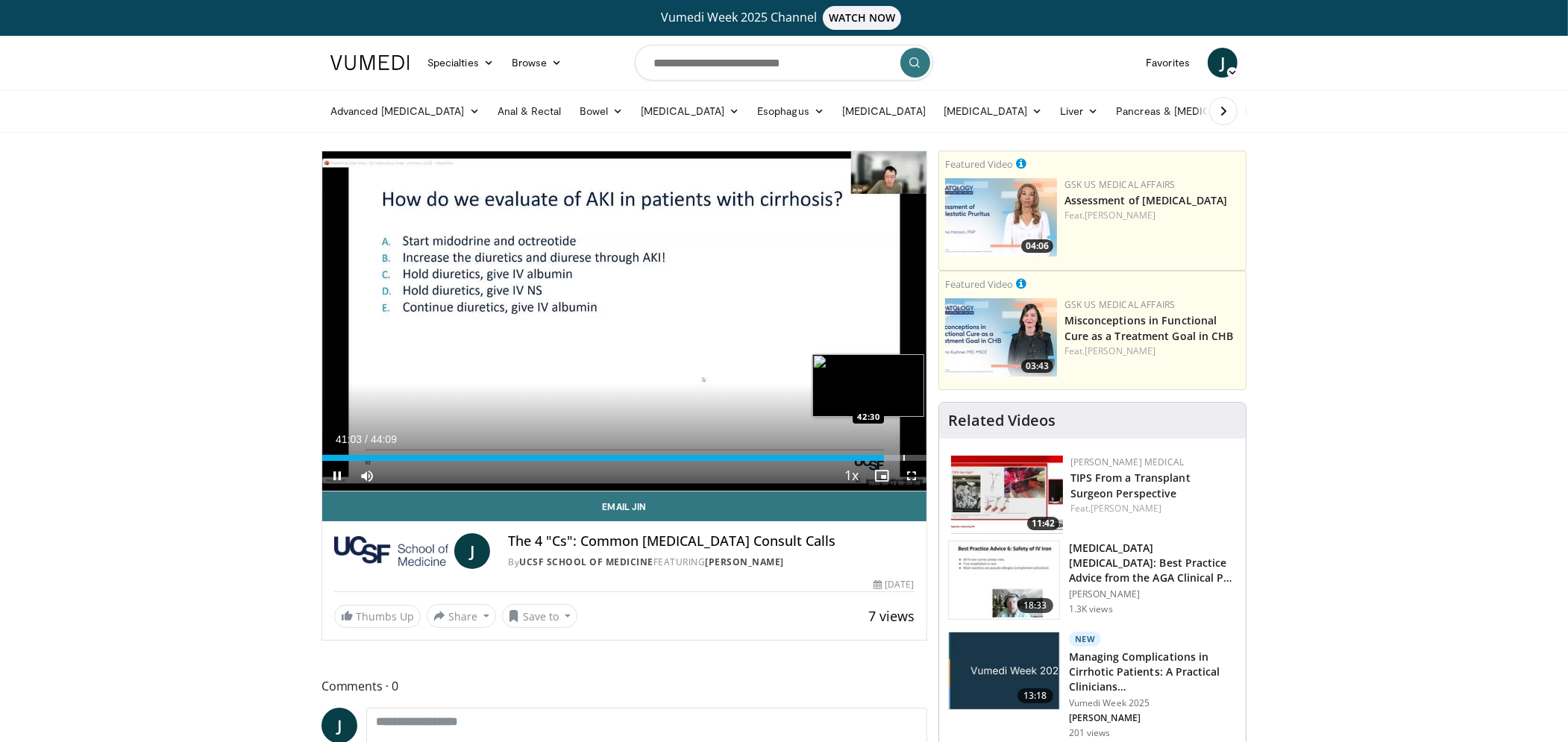
click at [903, 457] on div "Progress Bar" at bounding box center [904, 458] width 2 height 6
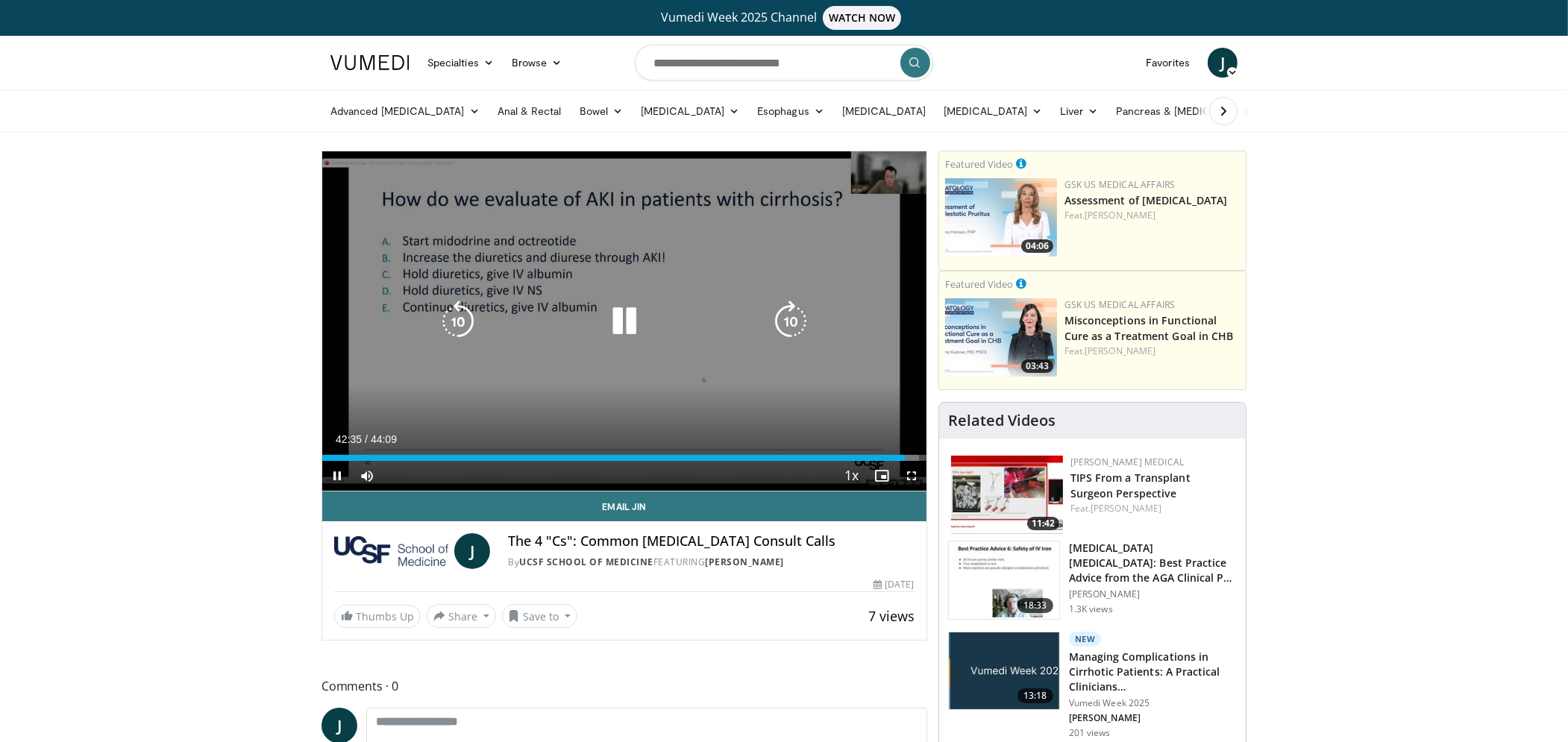
click at [628, 324] on icon "Video Player" at bounding box center [624, 321] width 42 height 42
